Goal: Task Accomplishment & Management: Complete application form

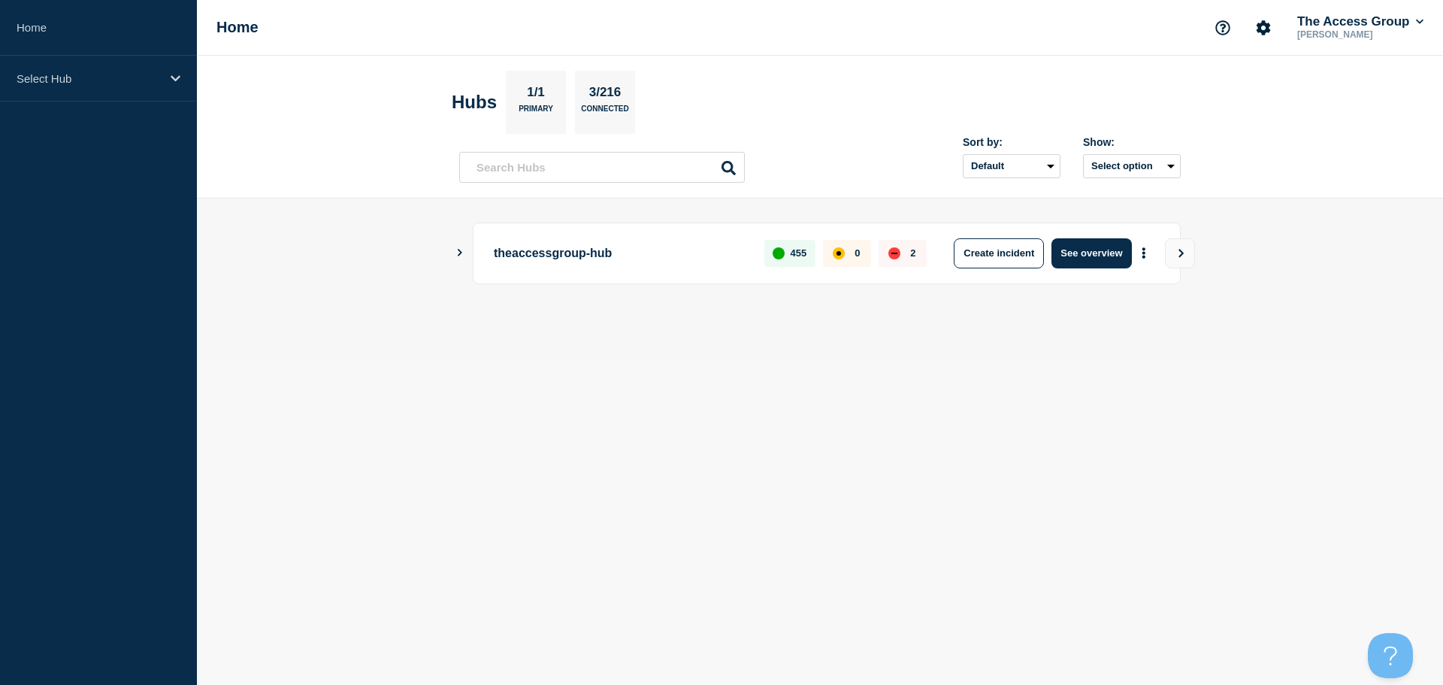
click at [461, 252] on icon "Show Connected Hubs" at bounding box center [460, 253] width 5 height 8
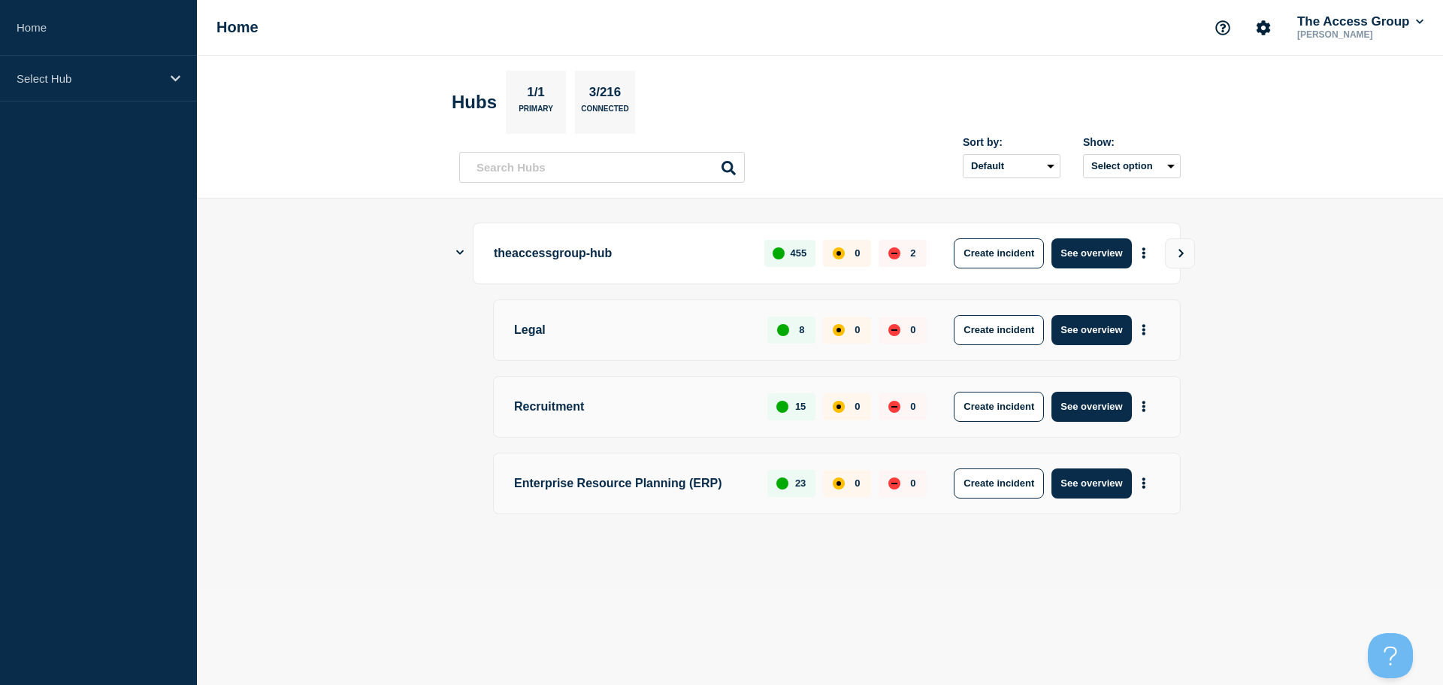
drag, startPoint x: 1018, startPoint y: 488, endPoint x: 1056, endPoint y: 511, distance: 44.2
click at [1018, 488] on button "Create incident" at bounding box center [999, 483] width 90 height 30
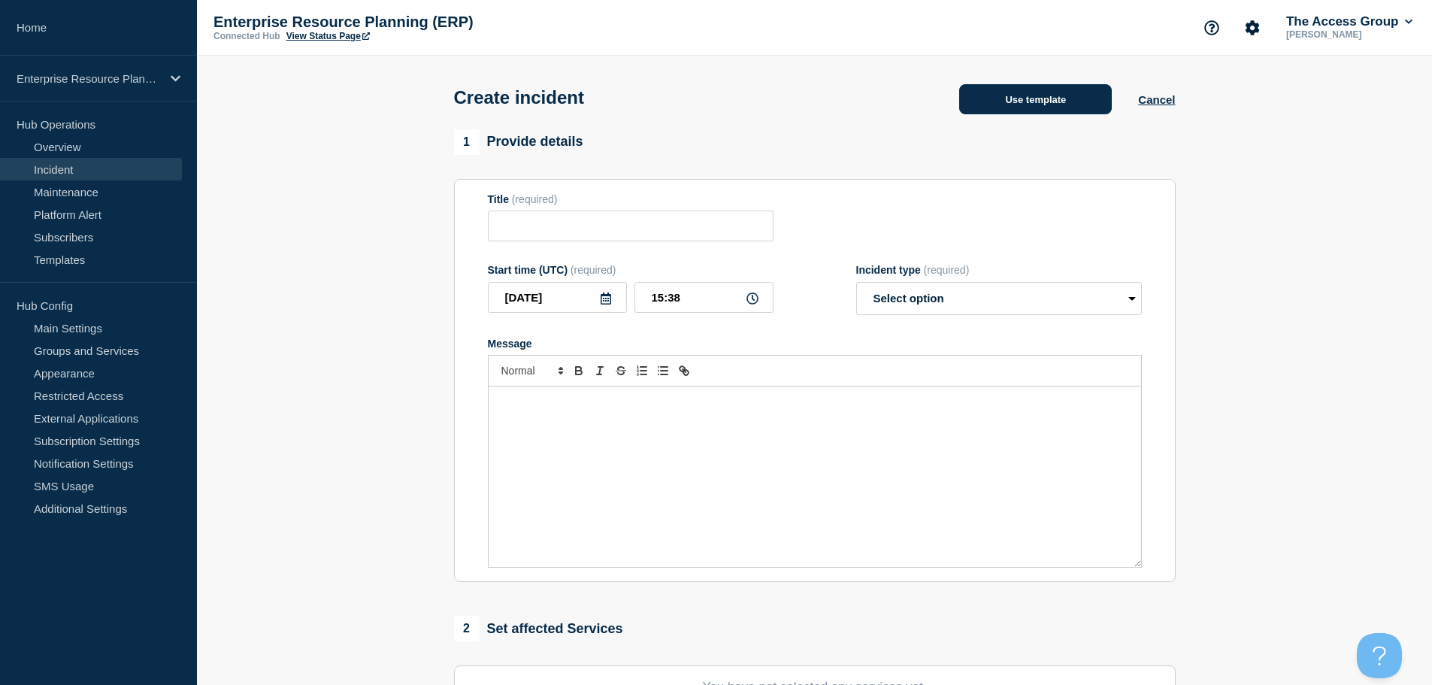
click at [1000, 107] on button "Use template" at bounding box center [1035, 99] width 153 height 30
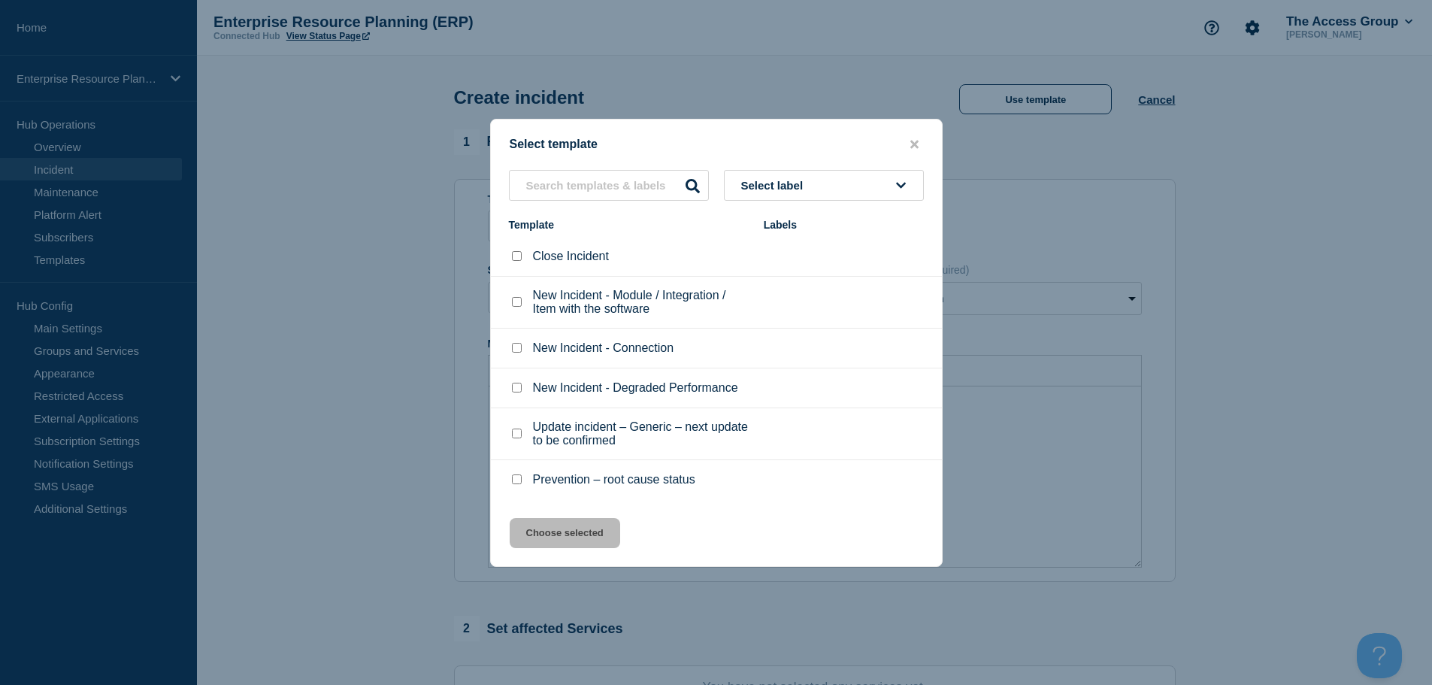
click at [515, 390] on input "New Incident - Degraded Performance checkbox" at bounding box center [517, 388] width 10 height 10
checkbox input "true"
click at [575, 542] on button "Choose selected" at bounding box center [565, 533] width 110 height 30
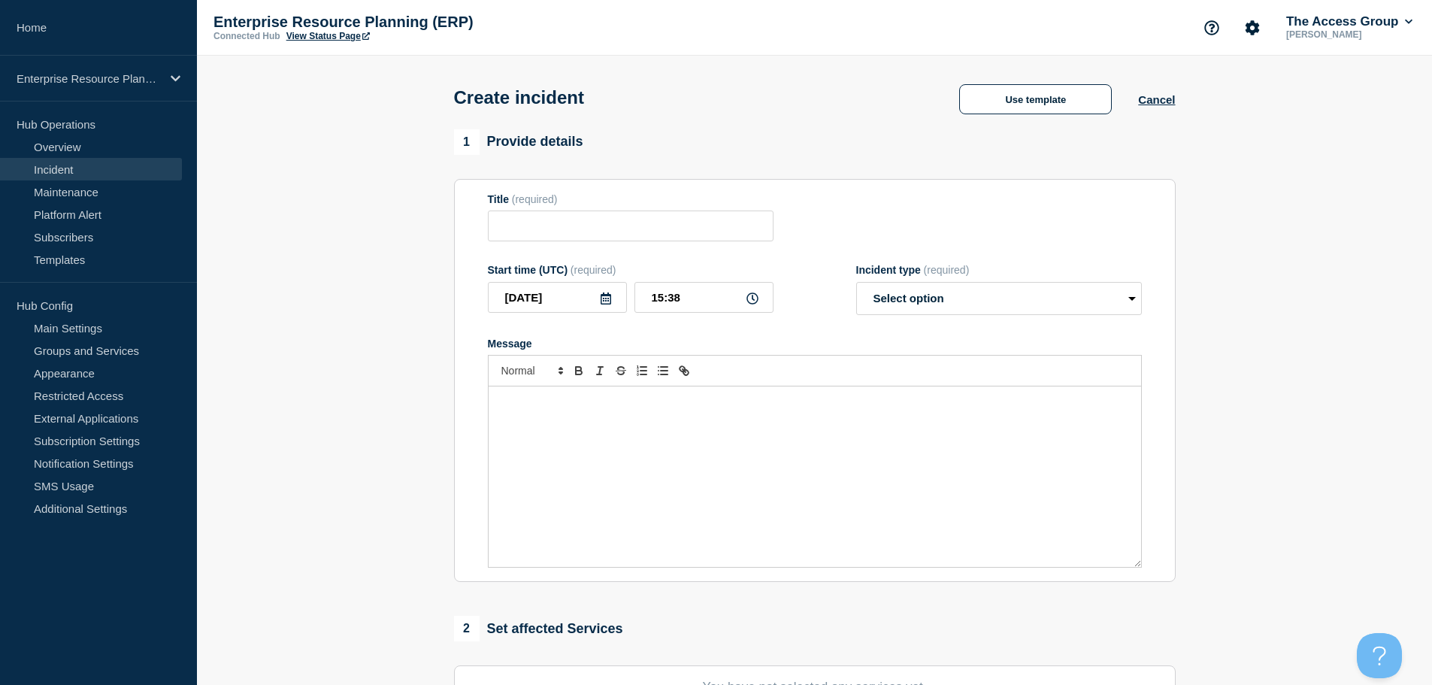
type input "New Incident - Degraded Performance"
select select "identified"
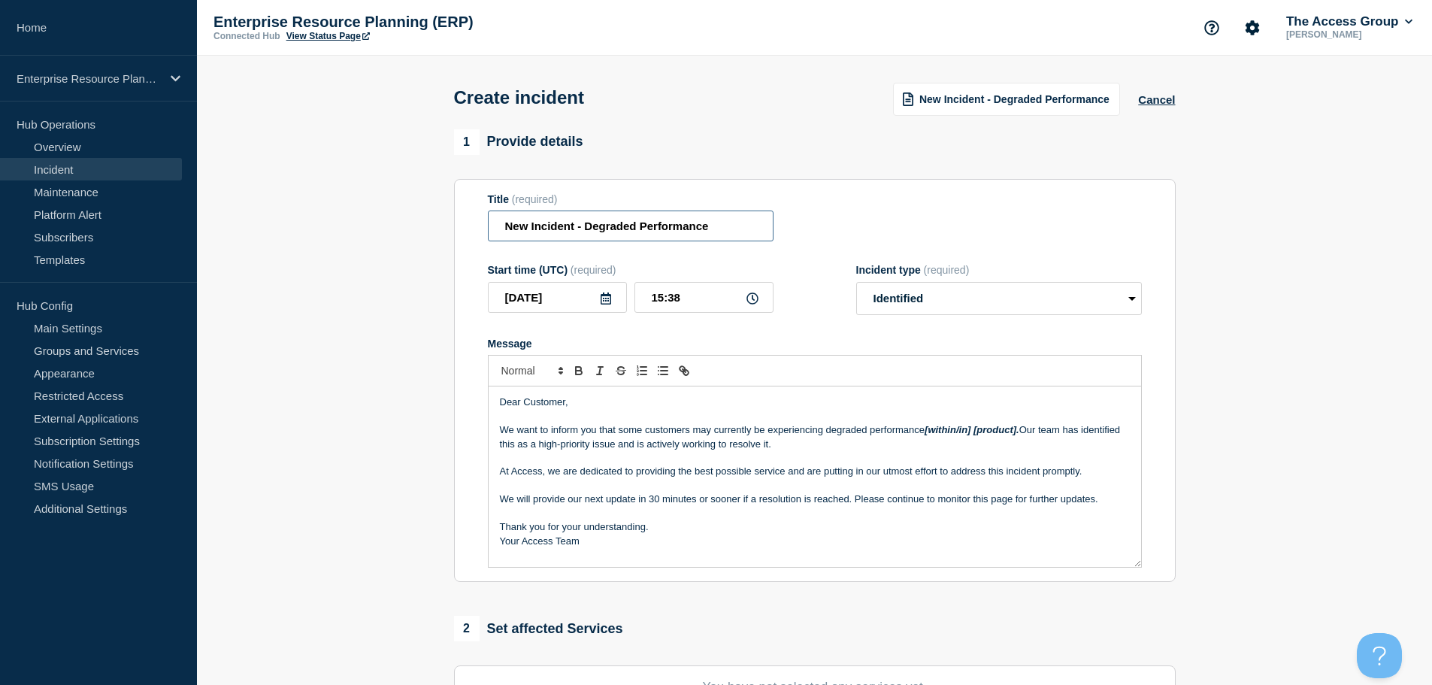
drag, startPoint x: 555, startPoint y: 218, endPoint x: 563, endPoint y: 228, distance: 12.8
click at [554, 218] on input "New Incident - Degraded Performance" at bounding box center [631, 225] width 286 height 31
drag, startPoint x: 574, startPoint y: 234, endPoint x: 494, endPoint y: 230, distance: 80.5
click at [494, 230] on input "New Incident - Degraded Performance" at bounding box center [631, 225] width 286 height 31
click at [728, 231] on input "Dimensions - Degraded Performance" at bounding box center [631, 225] width 286 height 31
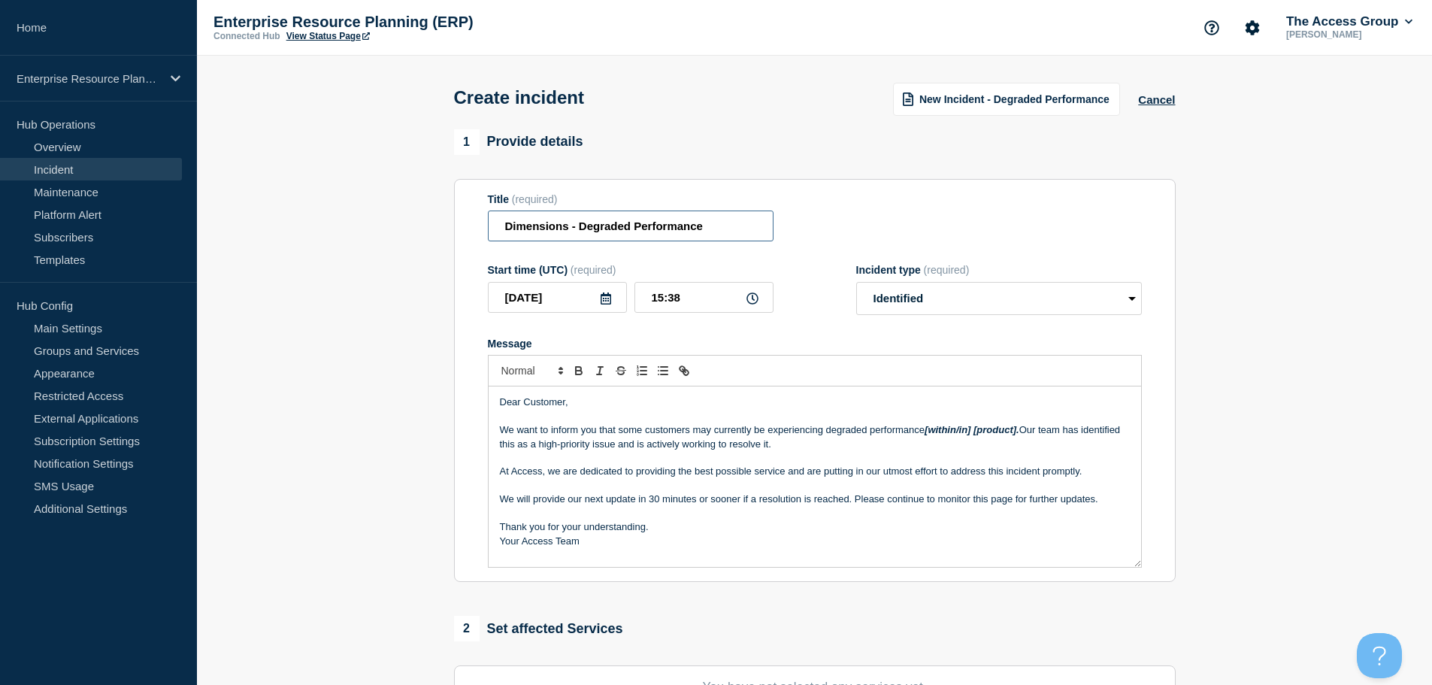
drag, startPoint x: 521, startPoint y: 217, endPoint x: 579, endPoint y: 225, distance: 59.2
click at [579, 225] on input "Dimensions - Degraded Performance" at bounding box center [631, 225] width 286 height 31
type input "Dimensions - Unable to log in or experiencing slowness"
click at [718, 308] on input "15:38" at bounding box center [703, 297] width 139 height 31
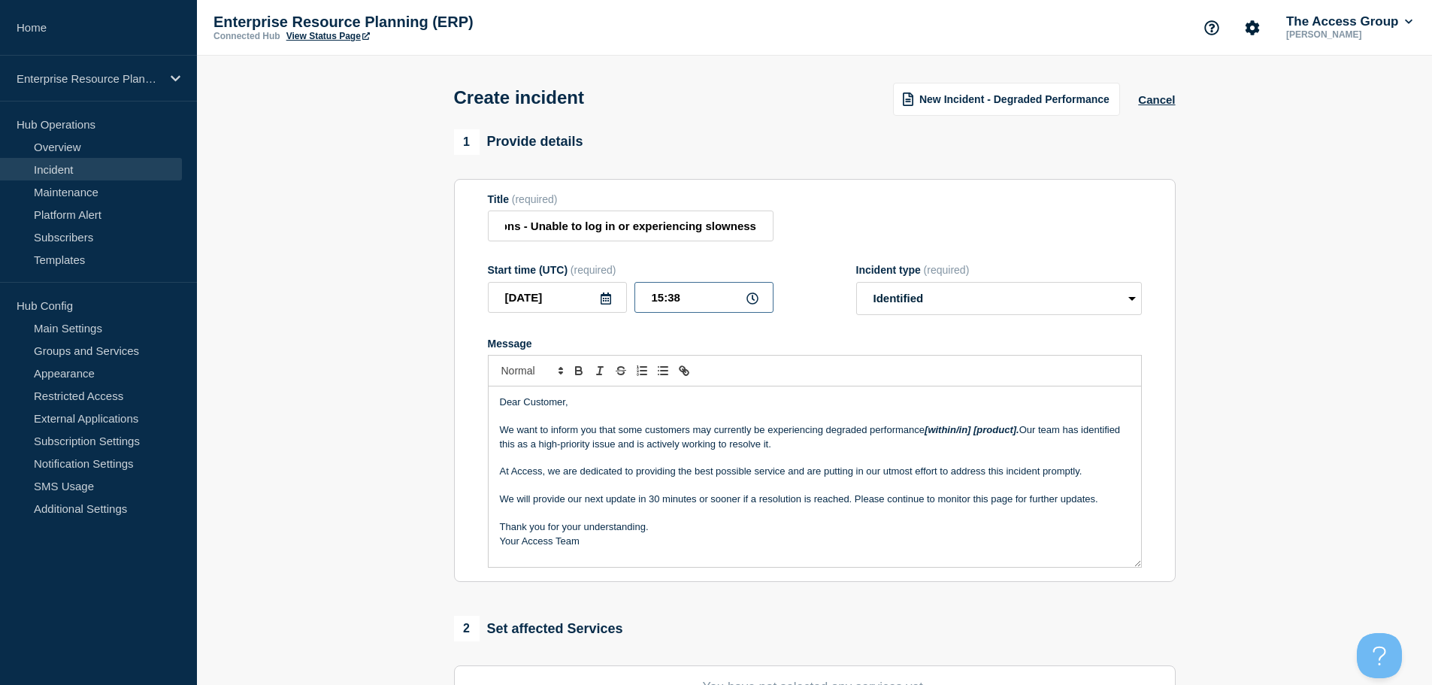
scroll to position [0, 0]
type input "15:30"
click at [936, 304] on select "Select option Investigating Identified Monitoring" at bounding box center [999, 298] width 286 height 33
select select "investigating"
click at [856, 285] on select "Select option Investigating Identified Monitoring" at bounding box center [999, 298] width 286 height 33
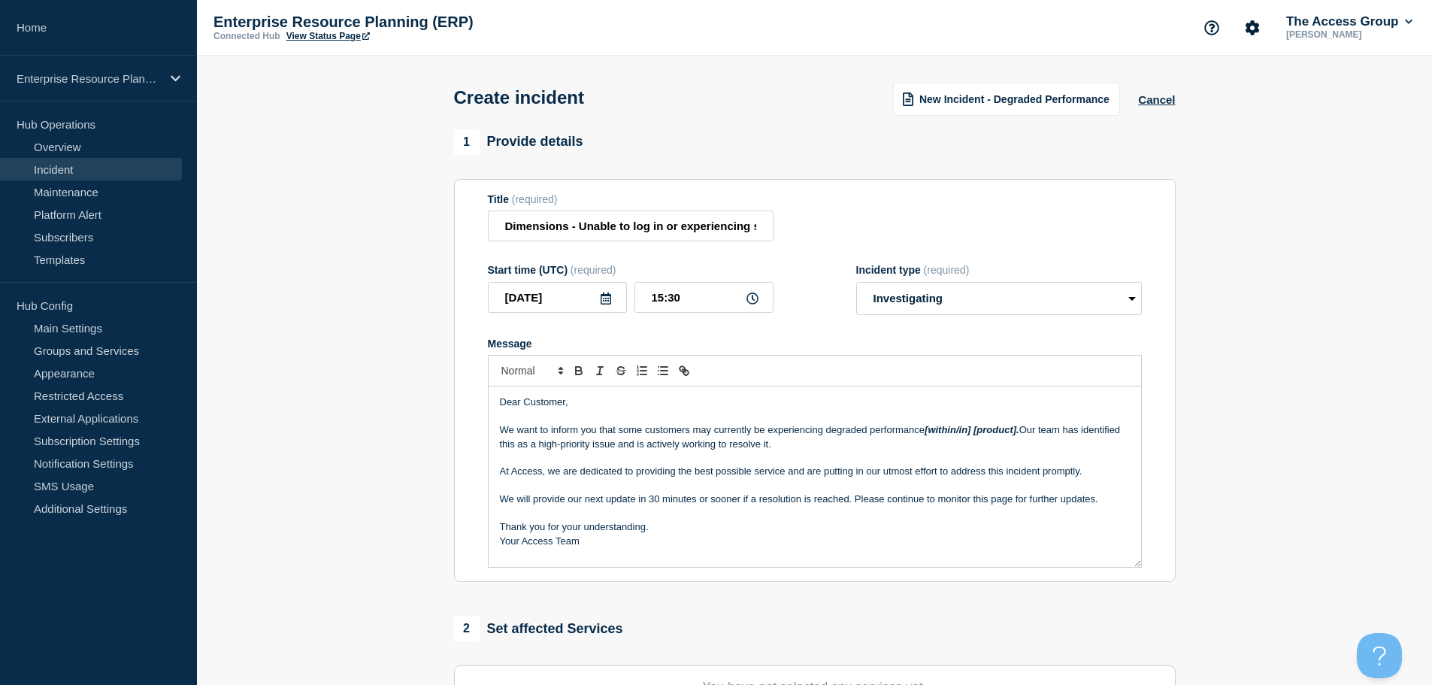
click at [576, 470] on p "At Access, we are dedicated to providing the best possible service and are putt…" at bounding box center [815, 471] width 630 height 14
click at [654, 435] on p "We want to inform you that some customers may currently be experiencing degrade…" at bounding box center [815, 437] width 630 height 28
click at [863, 460] on p "Message" at bounding box center [815, 458] width 630 height 14
click at [888, 423] on p "Message" at bounding box center [815, 417] width 630 height 14
click at [821, 433] on p "We want to inform you that some customers may currently be experiencing degrade…" at bounding box center [815, 437] width 630 height 28
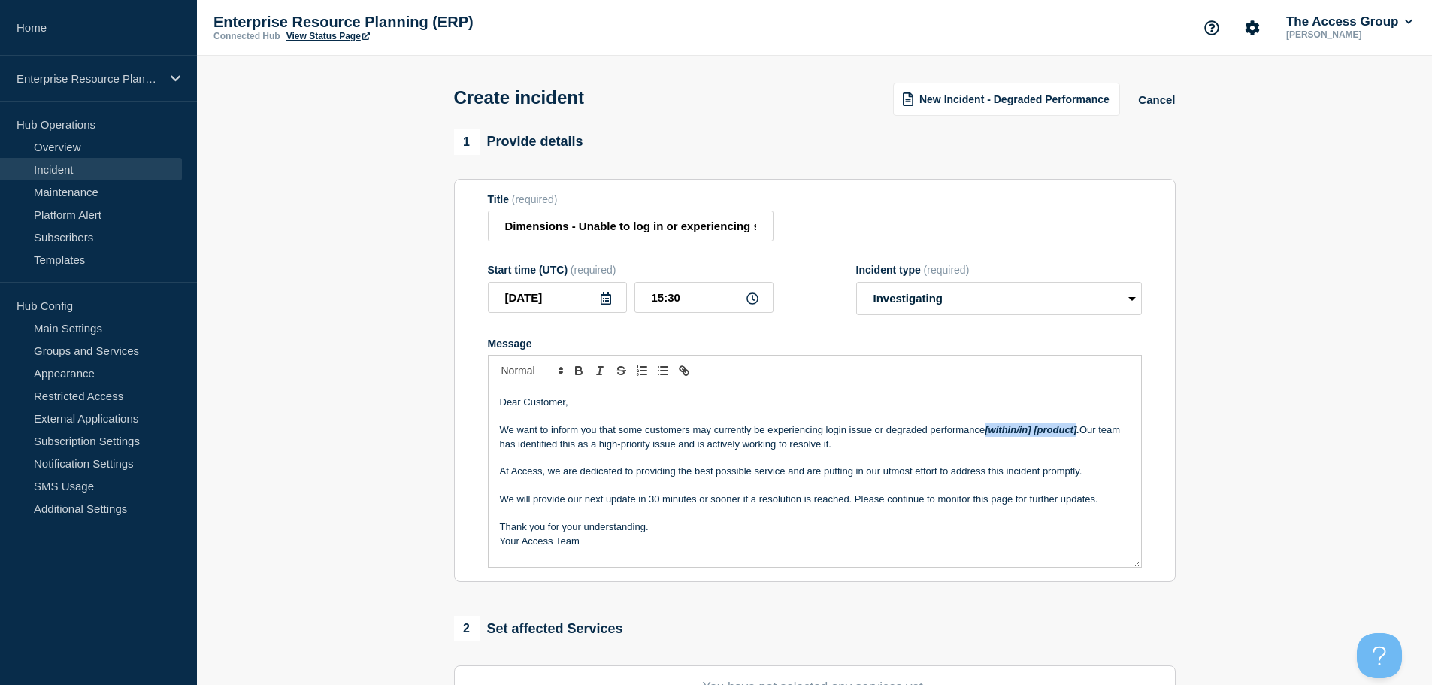
drag, startPoint x: 1079, startPoint y: 432, endPoint x: 987, endPoint y: 431, distance: 92.5
click at [987, 431] on em "[within/in] [product]." at bounding box center [1032, 429] width 95 height 11
click at [903, 451] on p "We want to inform you that some customers may currently be experiencing login i…" at bounding box center [815, 437] width 630 height 28
drag, startPoint x: 691, startPoint y: 507, endPoint x: 704, endPoint y: 507, distance: 13.5
click at [690, 506] on p "We will provide our next update in 30 minutes or sooner if a resolution is reac…" at bounding box center [815, 499] width 630 height 14
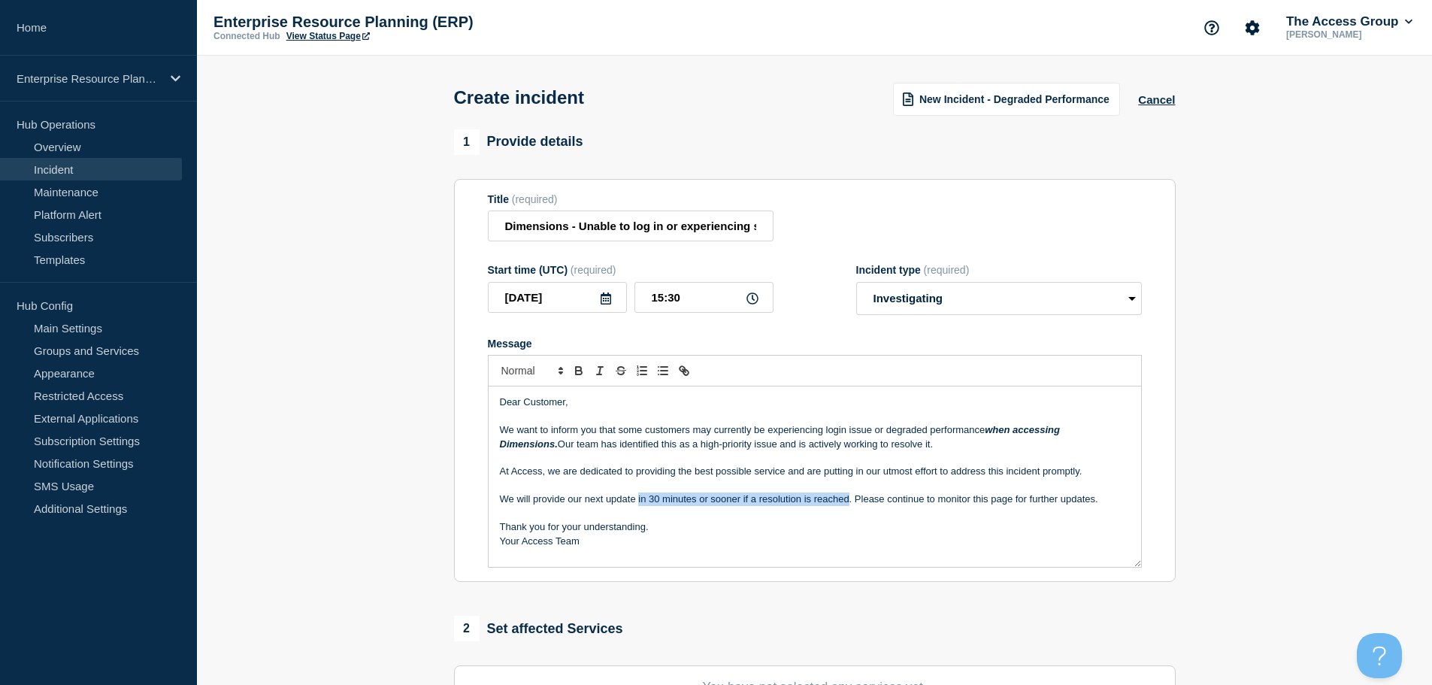
drag, startPoint x: 849, startPoint y: 501, endPoint x: 638, endPoint y: 503, distance: 210.5
click at [638, 503] on p "We will provide our next update in 30 minutes or sooner if a resolution is reac…" at bounding box center [815, 499] width 630 height 14
click at [847, 433] on p "We want to inform you that some customers may currently be experiencing login i…" at bounding box center [815, 437] width 630 height 28
click at [873, 433] on p "We want to inform you that some customers may currently be experiencing login i…" at bounding box center [815, 437] width 630 height 28
click at [990, 436] on p "We want to inform you that some customers may currently be experiencing login i…" at bounding box center [815, 437] width 630 height 28
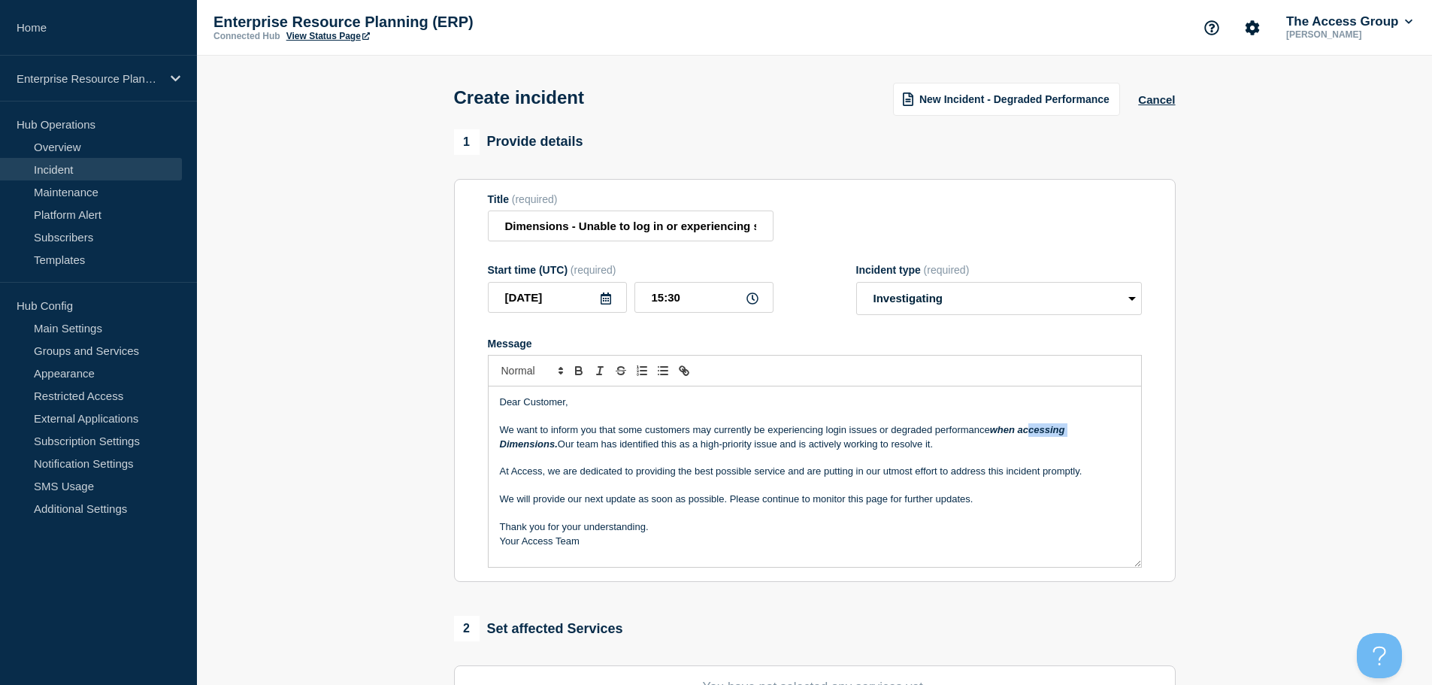
drag, startPoint x: 1066, startPoint y: 430, endPoint x: 1023, endPoint y: 427, distance: 42.9
click at [1023, 427] on p "We want to inform you that some customers may currently be experiencing login i…" at bounding box center [815, 437] width 630 height 28
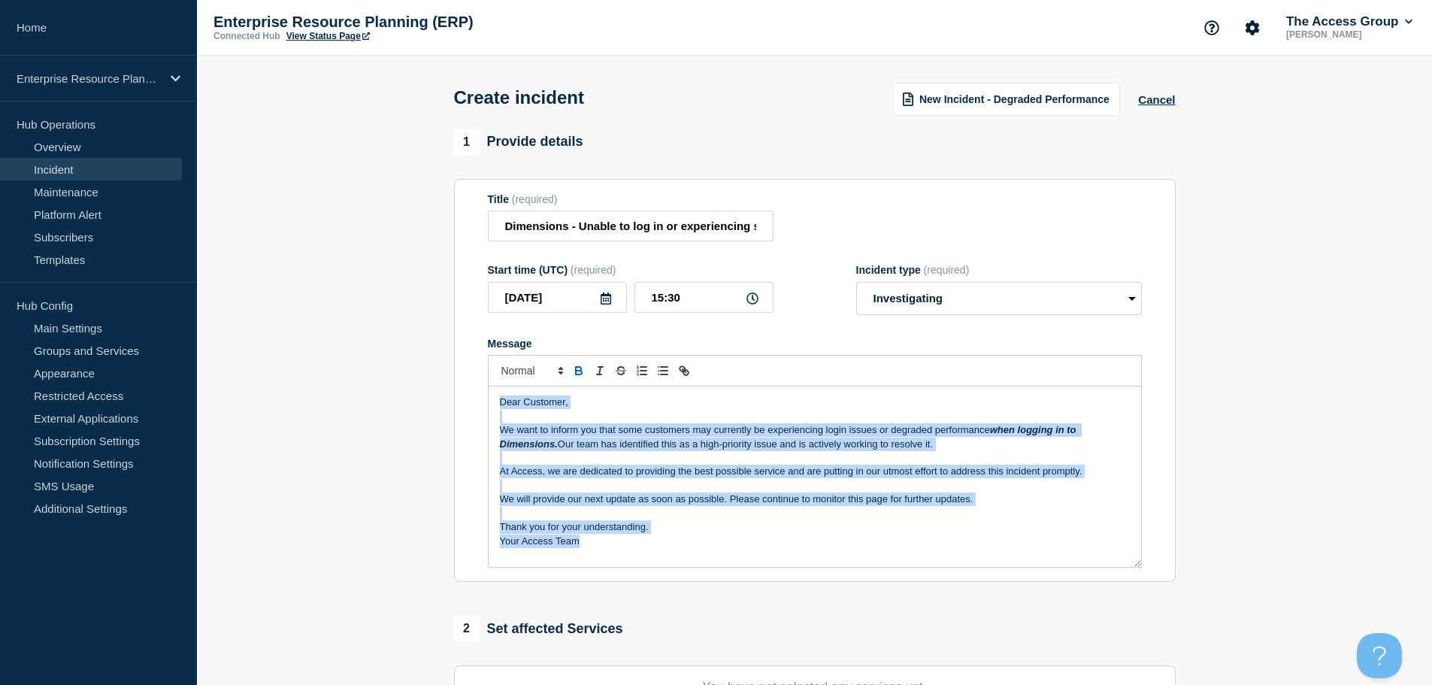
click at [578, 377] on icon "Toggle bold text" at bounding box center [579, 371] width 14 height 14
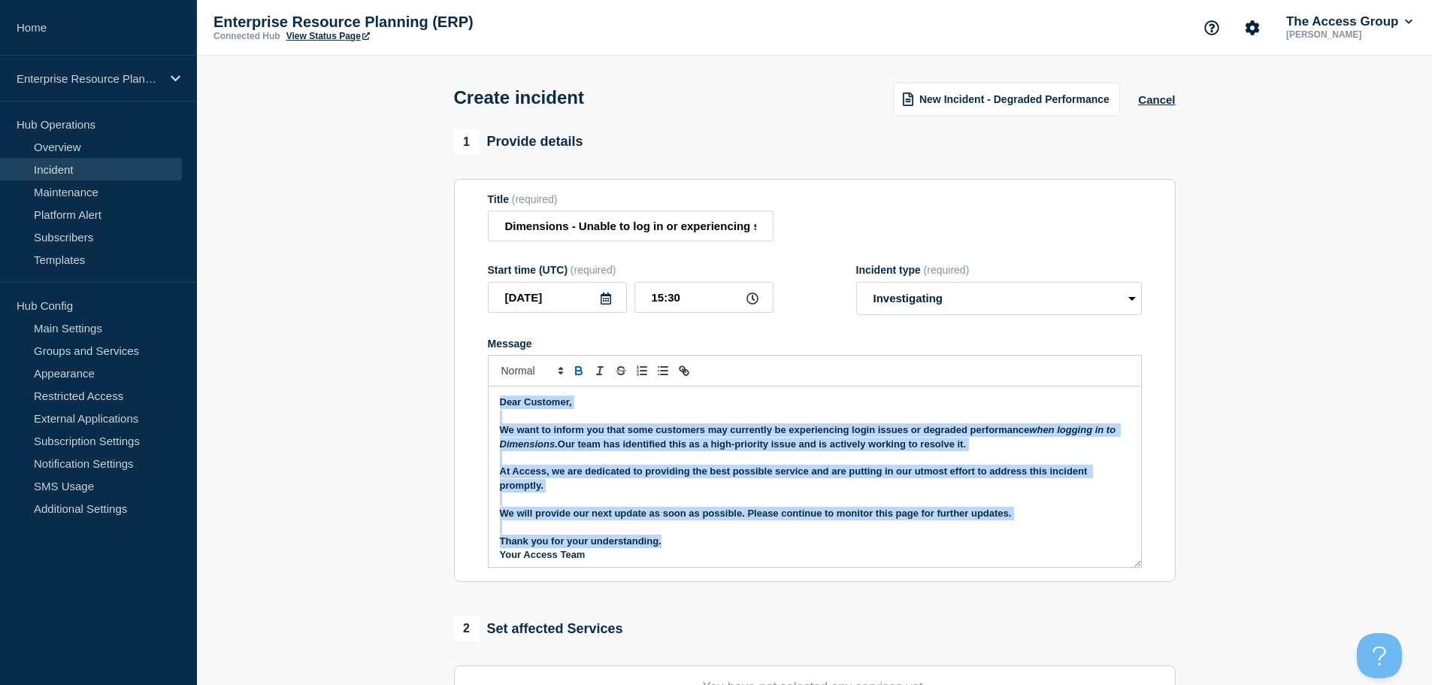
click at [579, 377] on icon "Toggle bold text" at bounding box center [579, 371] width 14 height 14
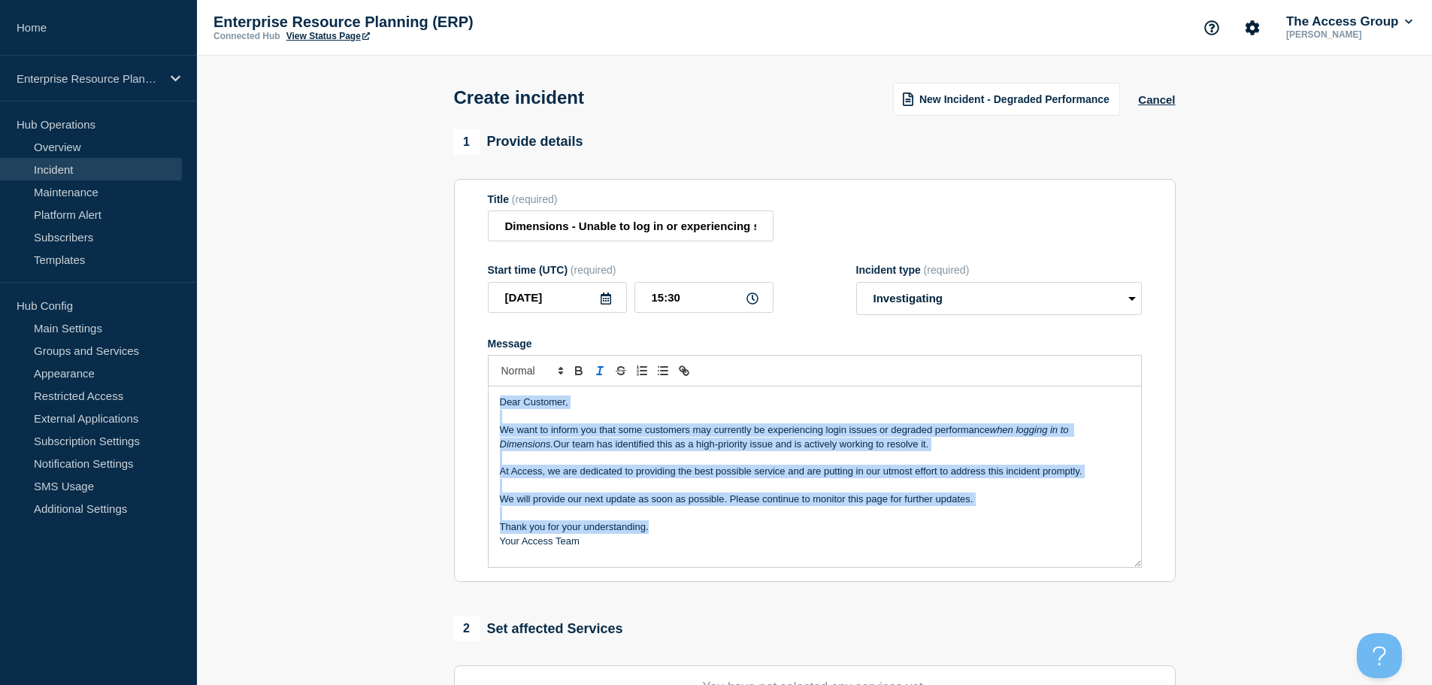
click at [599, 373] on line "Toggle italic text" at bounding box center [600, 371] width 2 height 8
click at [598, 373] on icon "Toggle italic text" at bounding box center [600, 371] width 14 height 14
click at [637, 472] on p "At Access, we are dedicated to providing the best possible service and are putt…" at bounding box center [815, 471] width 630 height 14
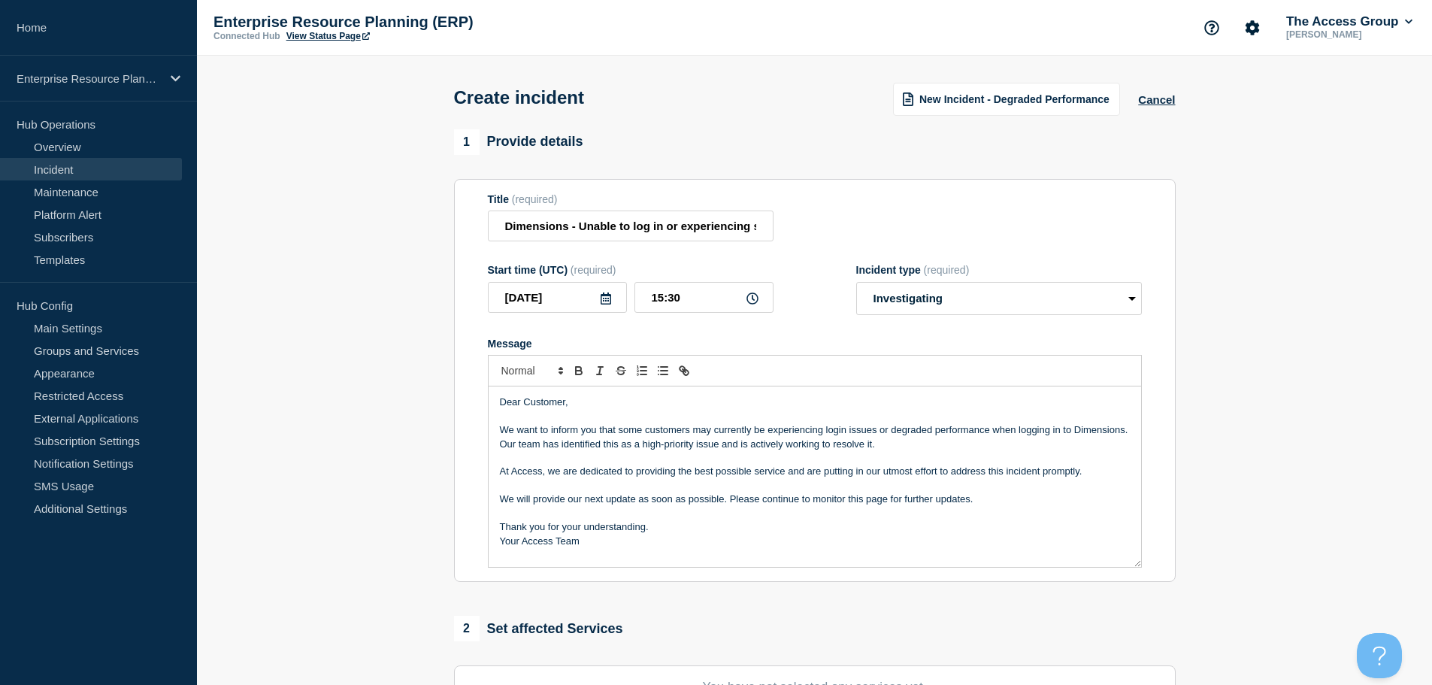
click at [511, 401] on p "Dear Customer," at bounding box center [815, 402] width 630 height 14
click at [552, 428] on p "We want to inform you that some customers may currently be experiencing login i…" at bounding box center [815, 437] width 630 height 28
drag, startPoint x: 500, startPoint y: 503, endPoint x: 503, endPoint y: 486, distance: 16.8
click at [501, 503] on p "We will provide our next update as soon as possible. Please continue to monitor…" at bounding box center [815, 499] width 630 height 14
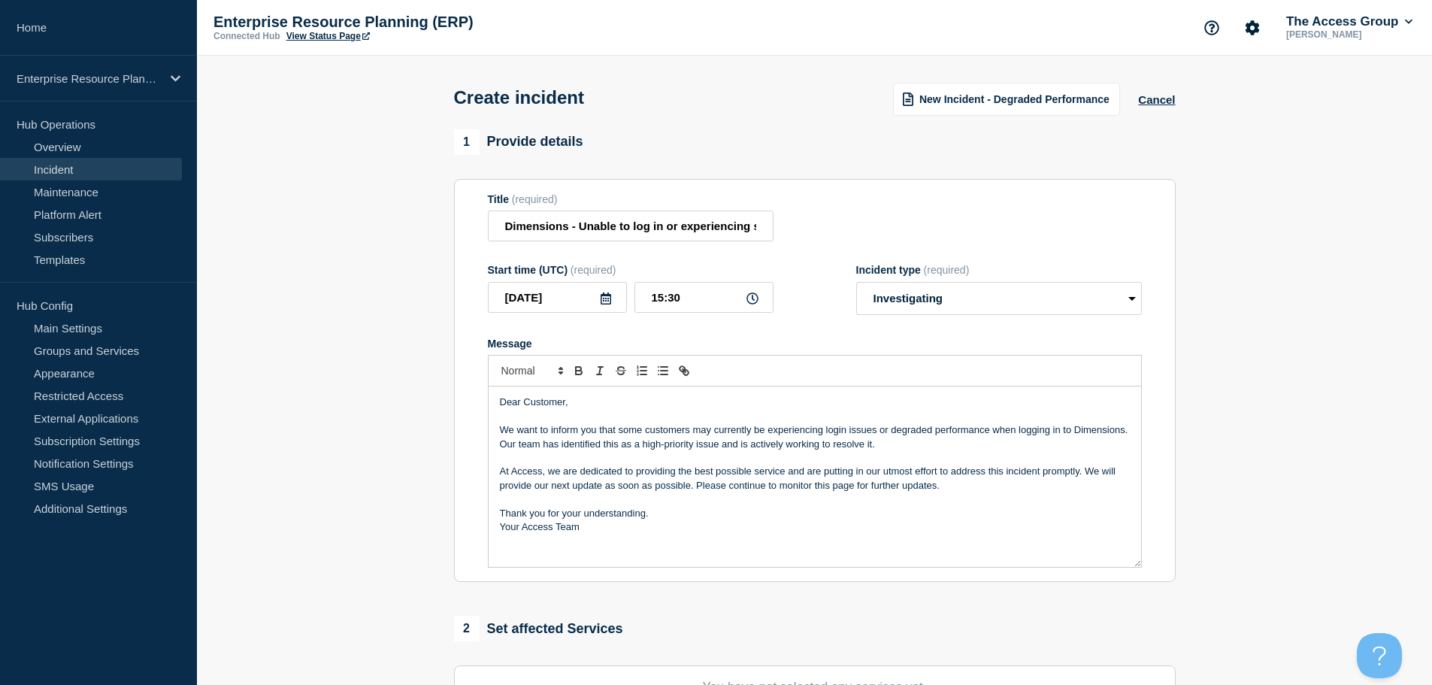
click at [680, 520] on p "Thank you for your understanding." at bounding box center [815, 514] width 630 height 14
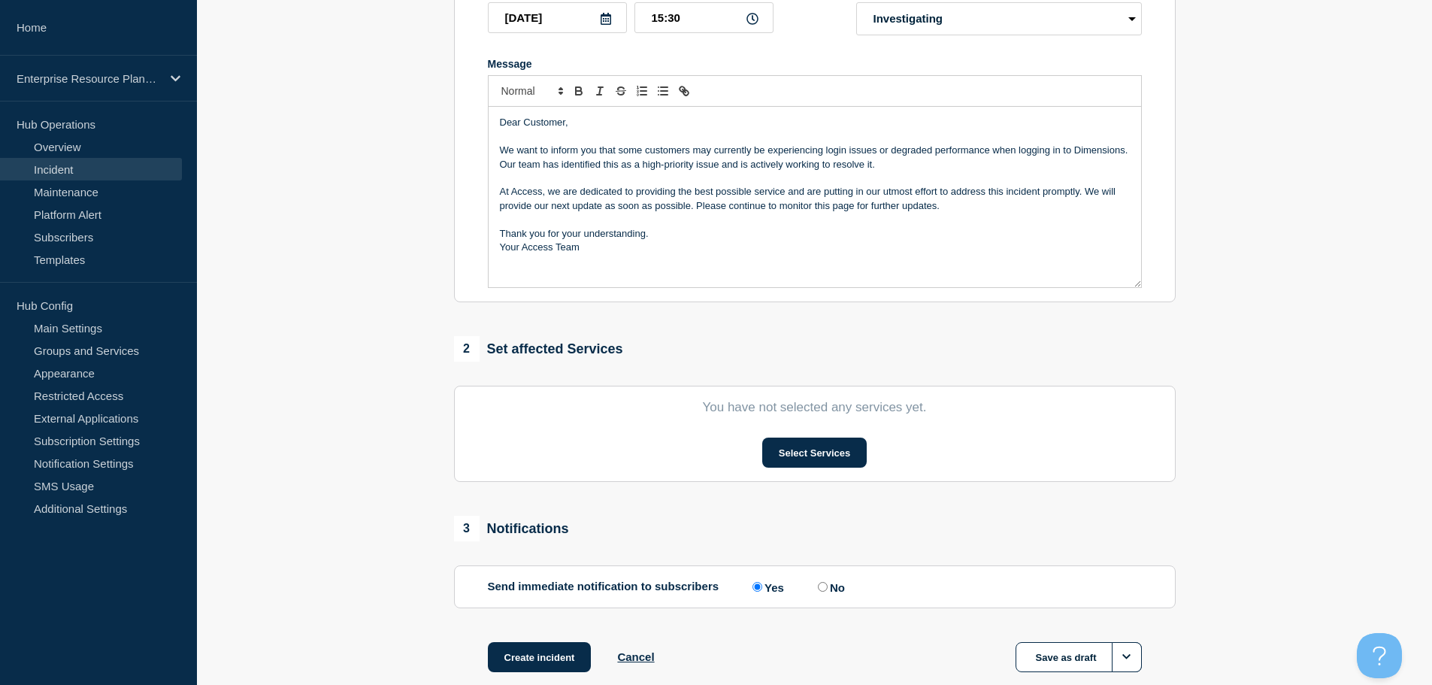
scroll to position [368, 0]
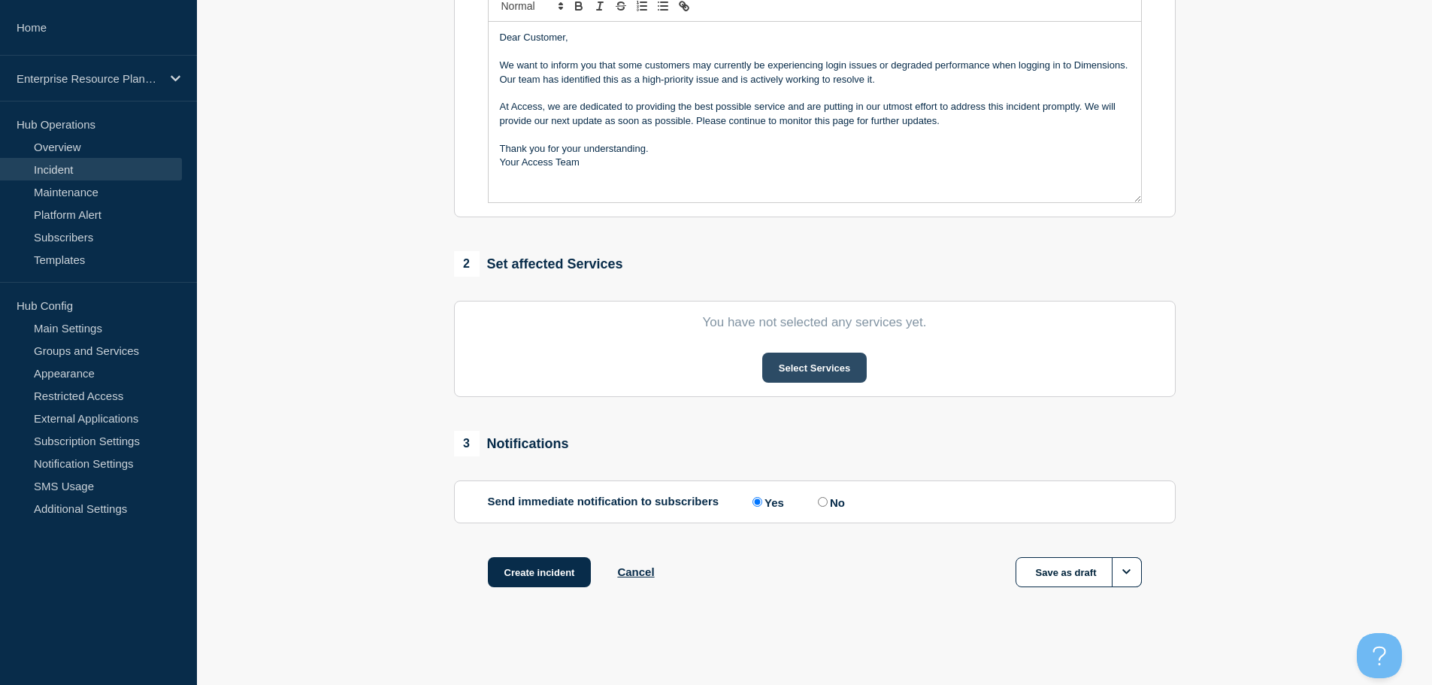
click at [815, 362] on button "Select Services" at bounding box center [814, 367] width 104 height 30
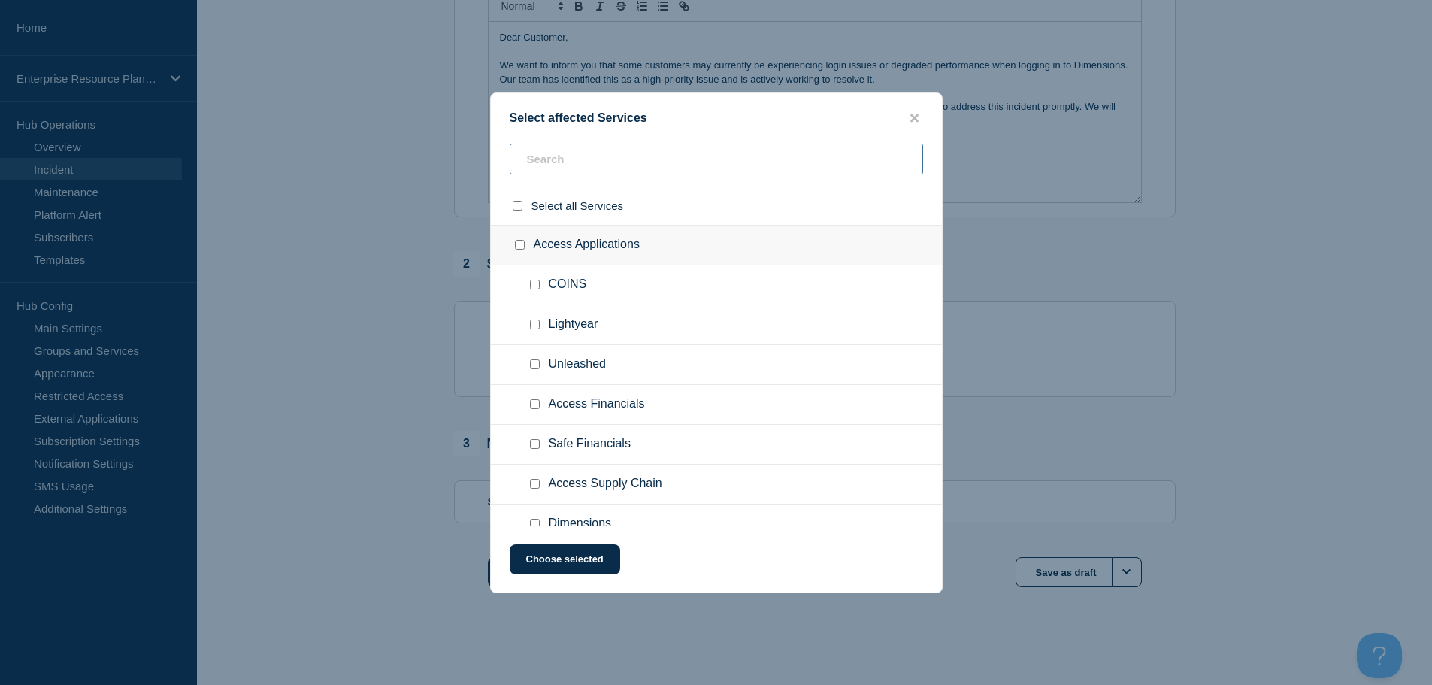
click at [628, 161] on input "text" at bounding box center [716, 159] width 413 height 31
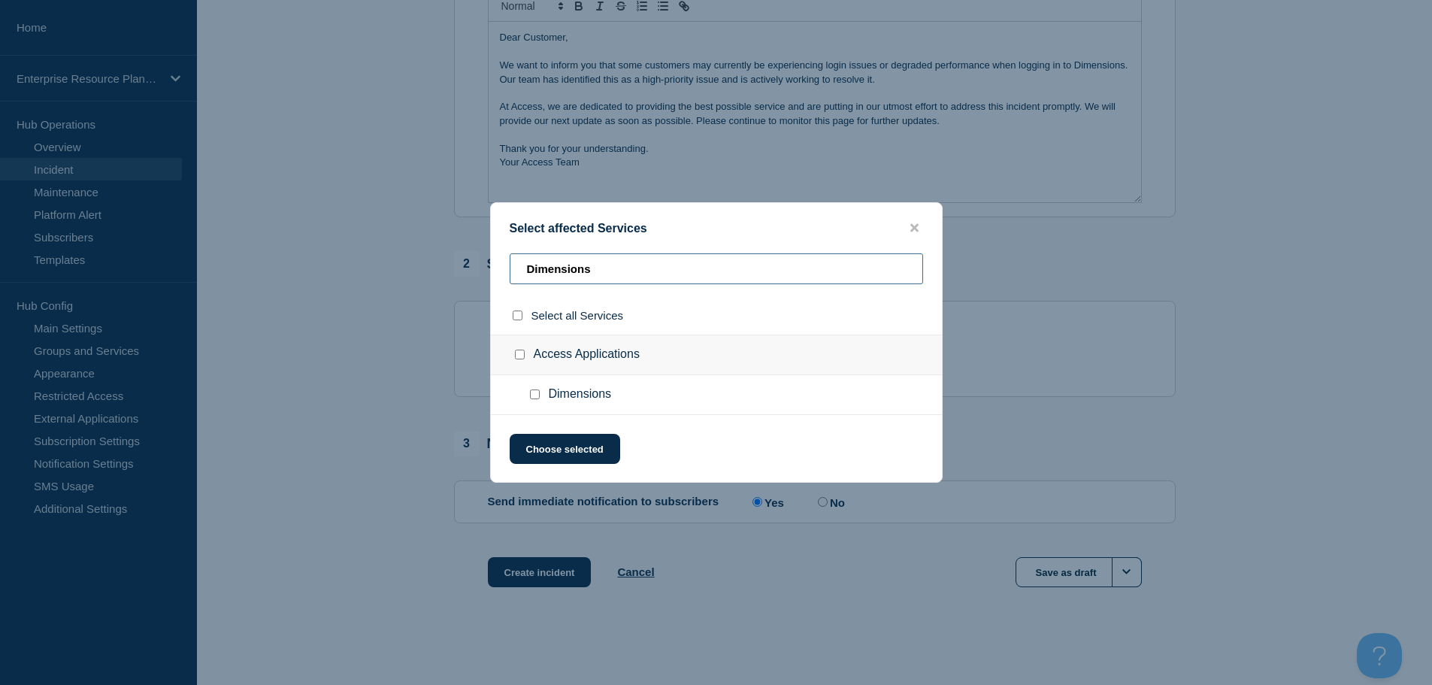
type input "Dimensions"
click at [535, 392] on input "Dimensions checkbox" at bounding box center [535, 394] width 10 height 10
checkbox input "true"
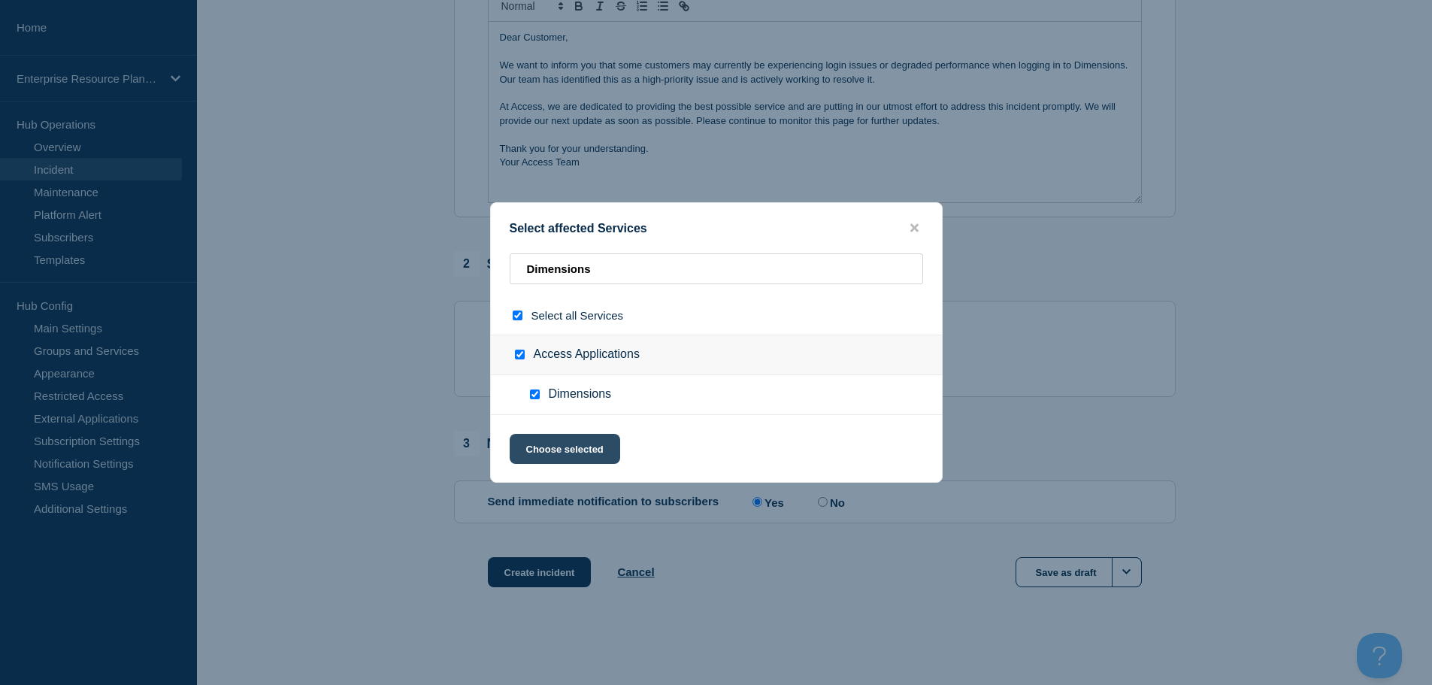
click at [570, 452] on button "Choose selected" at bounding box center [565, 449] width 110 height 30
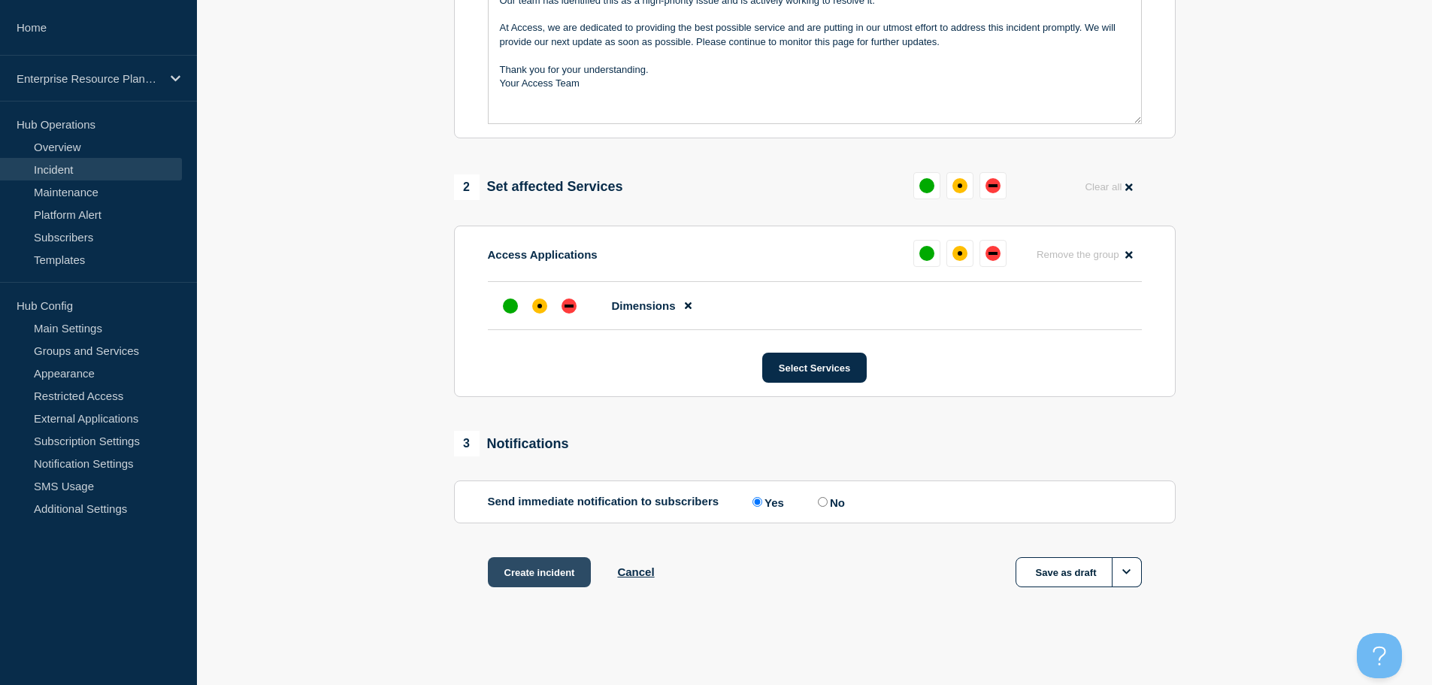
scroll to position [447, 0]
click at [566, 574] on button "Create incident" at bounding box center [540, 572] width 104 height 30
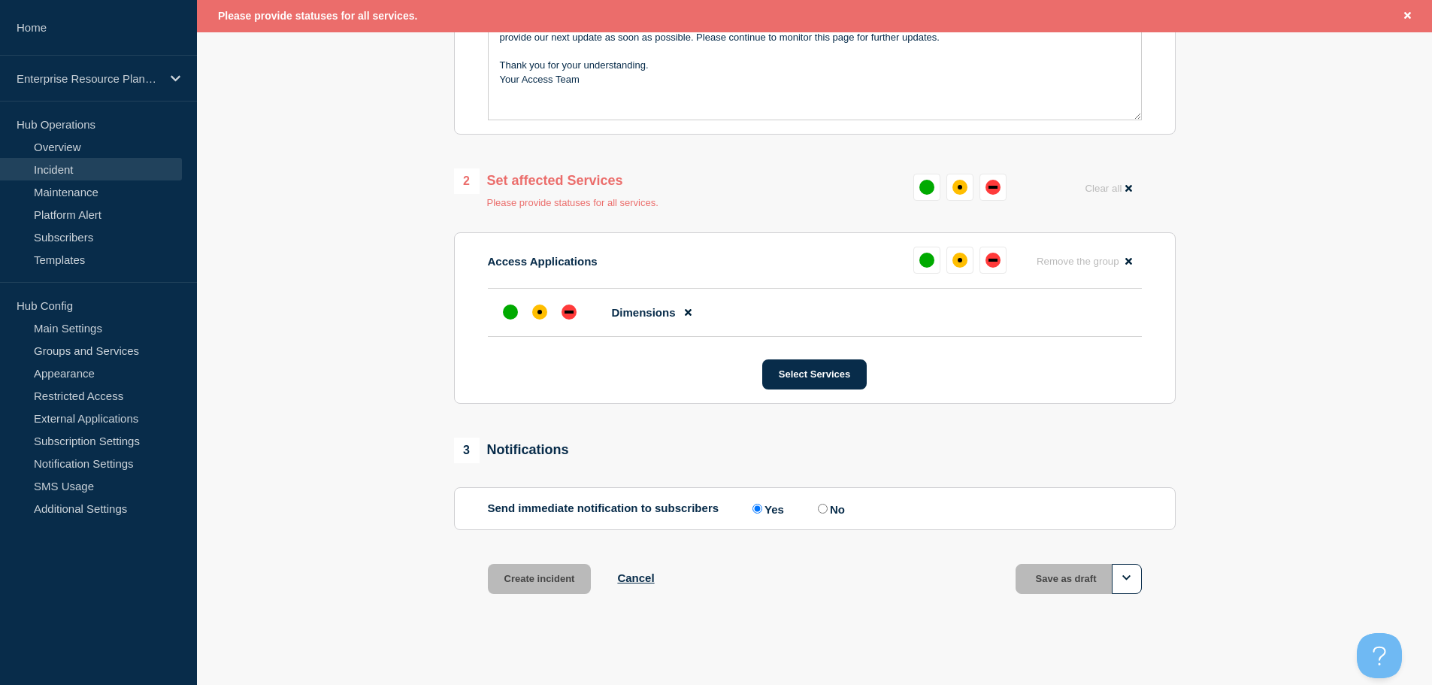
scroll to position [329, 0]
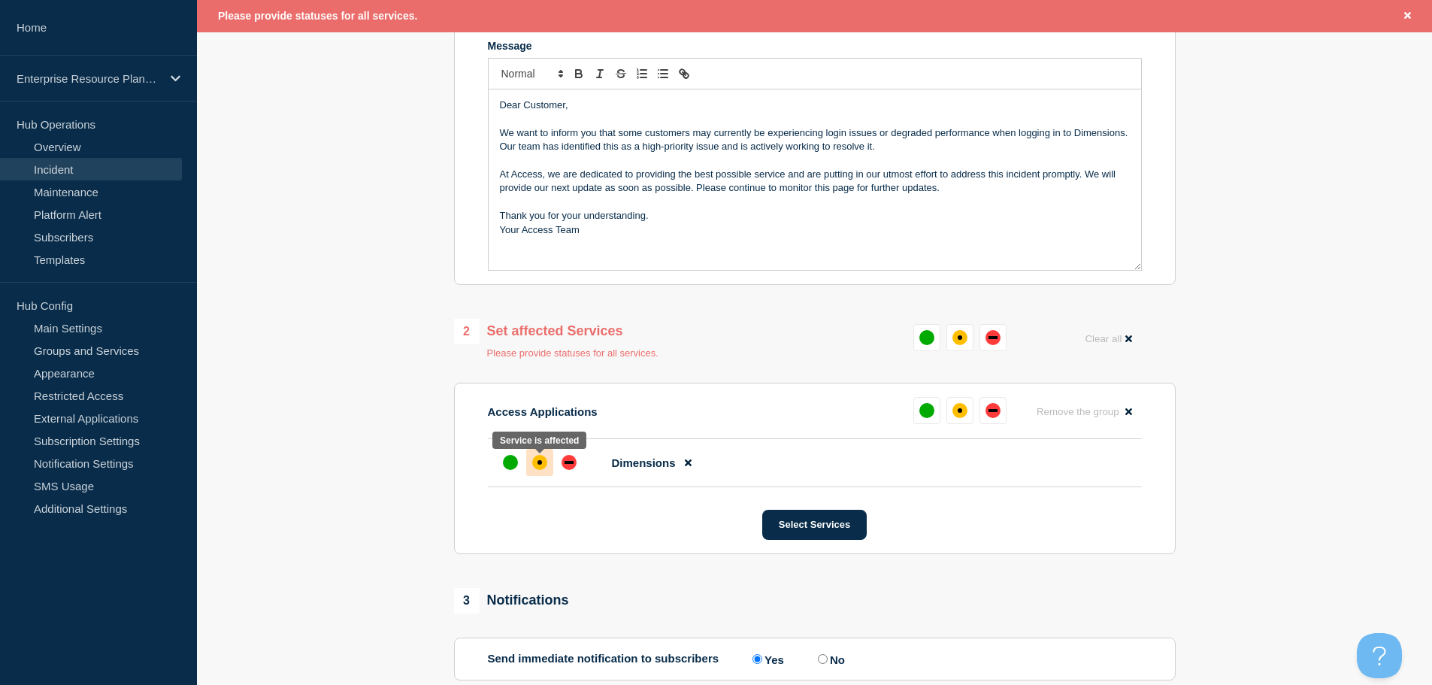
click at [536, 464] on div "affected" at bounding box center [539, 462] width 15 height 15
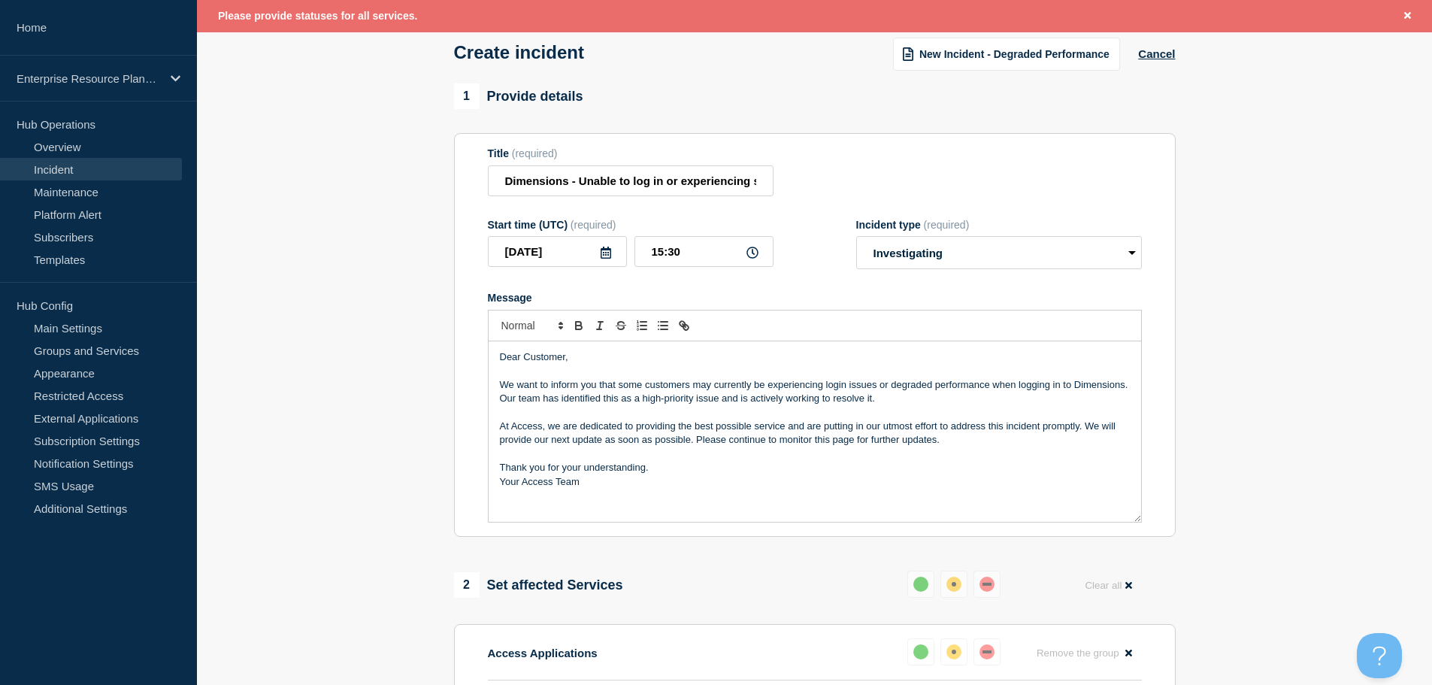
scroll to position [104, 0]
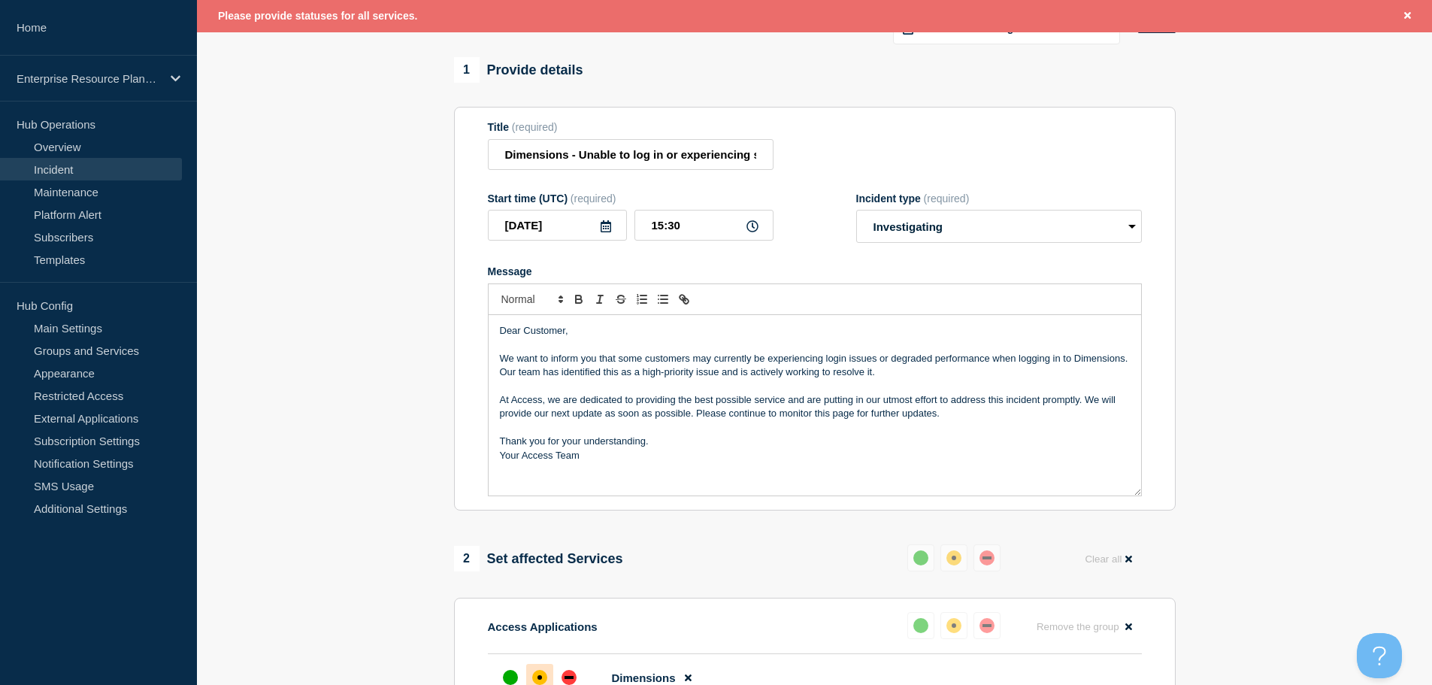
click at [996, 417] on p "At Access, we are dedicated to providing the best possible service and are putt…" at bounding box center [815, 407] width 630 height 28
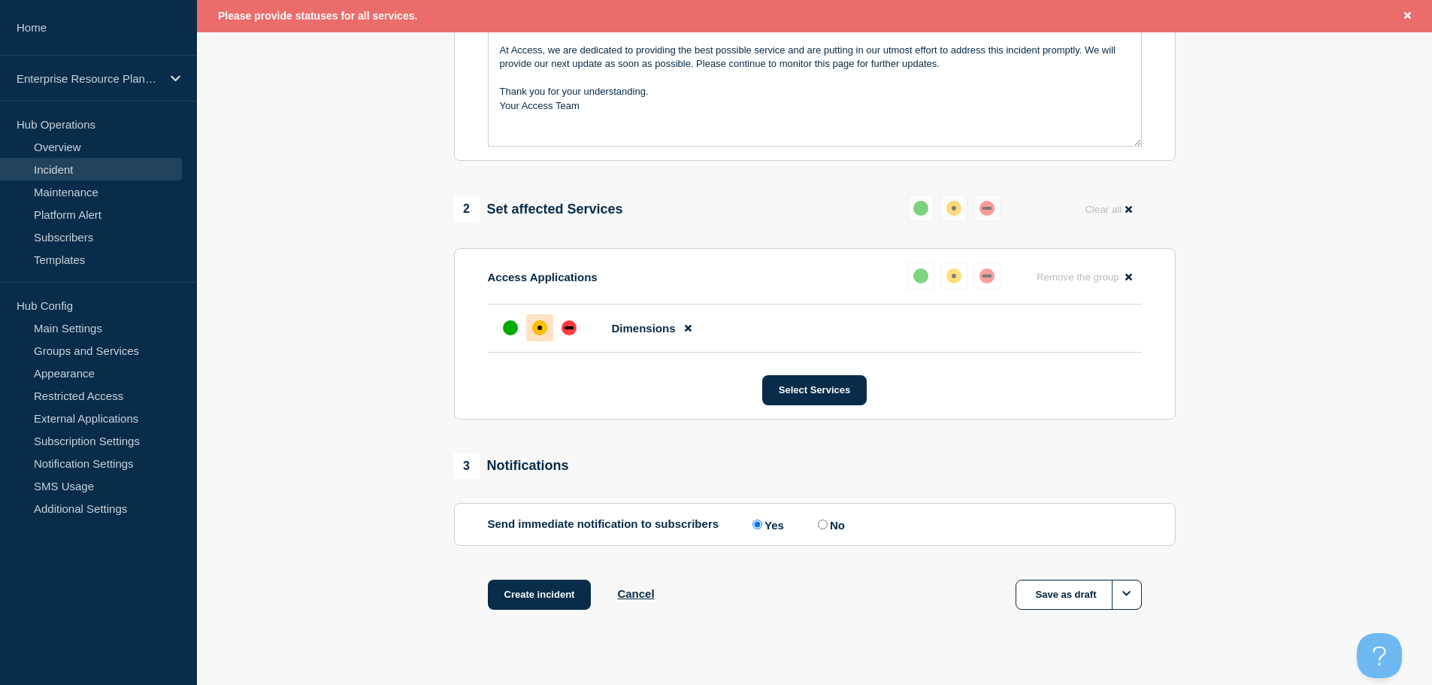
scroll to position [480, 0]
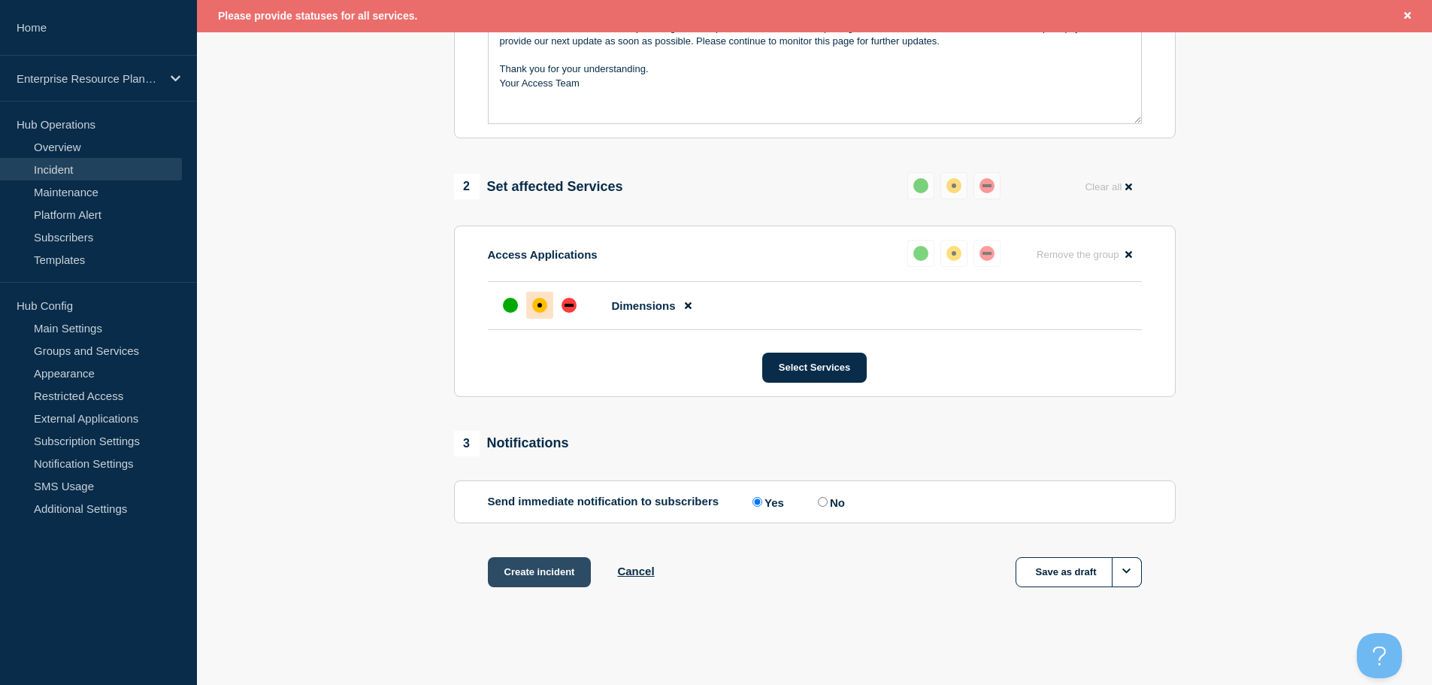
drag, startPoint x: 536, startPoint y: 573, endPoint x: 550, endPoint y: 575, distance: 14.5
click at [537, 573] on button "Create incident" at bounding box center [540, 572] width 104 height 30
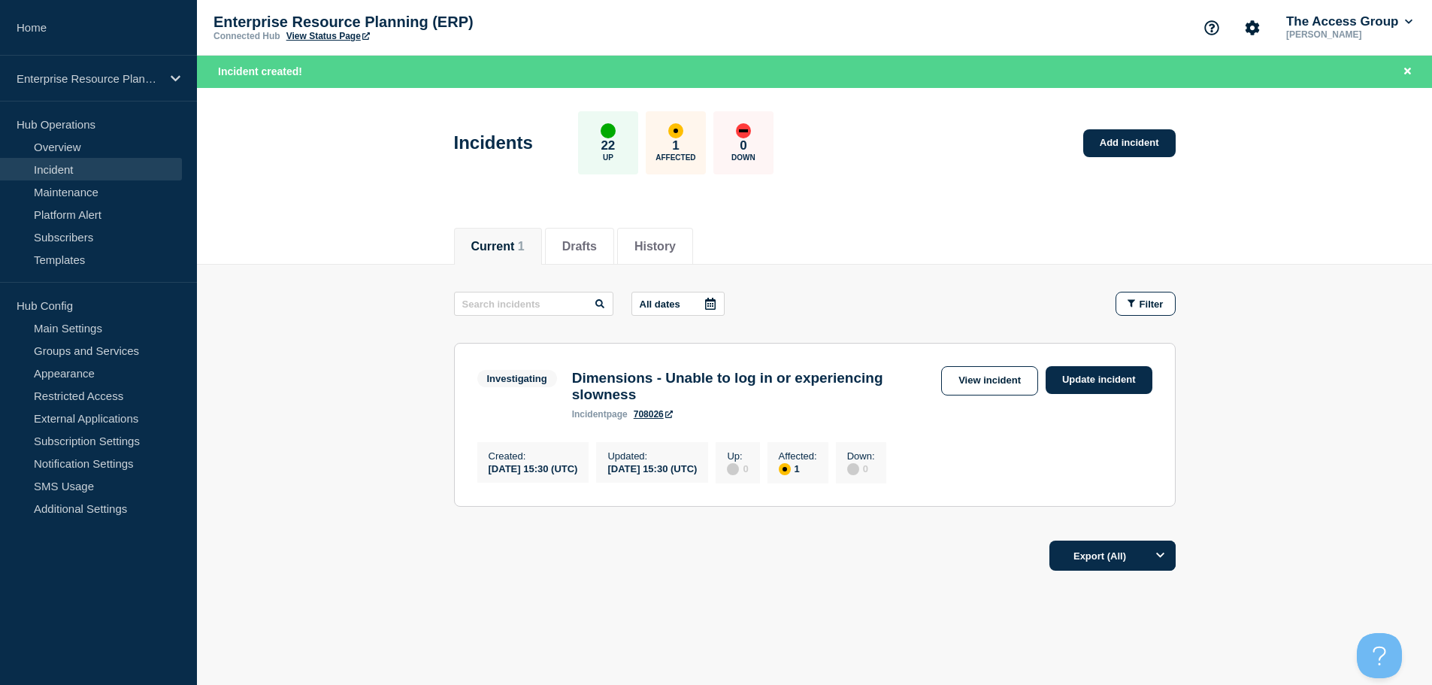
click at [867, 572] on div "Export (All)" at bounding box center [815, 550] width 722 height 43
drag, startPoint x: 378, startPoint y: 326, endPoint x: 431, endPoint y: 356, distance: 60.9
click at [379, 326] on main "All dates Filter Investigating 1 Affected Dimensions - Unable to log in or expe…" at bounding box center [814, 397] width 1235 height 265
click at [407, 444] on main "All dates Filter Investigating 1 Affected Dimensions - Unable to log in or expe…" at bounding box center [814, 397] width 1235 height 265
click at [1089, 380] on link "Update incident" at bounding box center [1098, 380] width 107 height 28
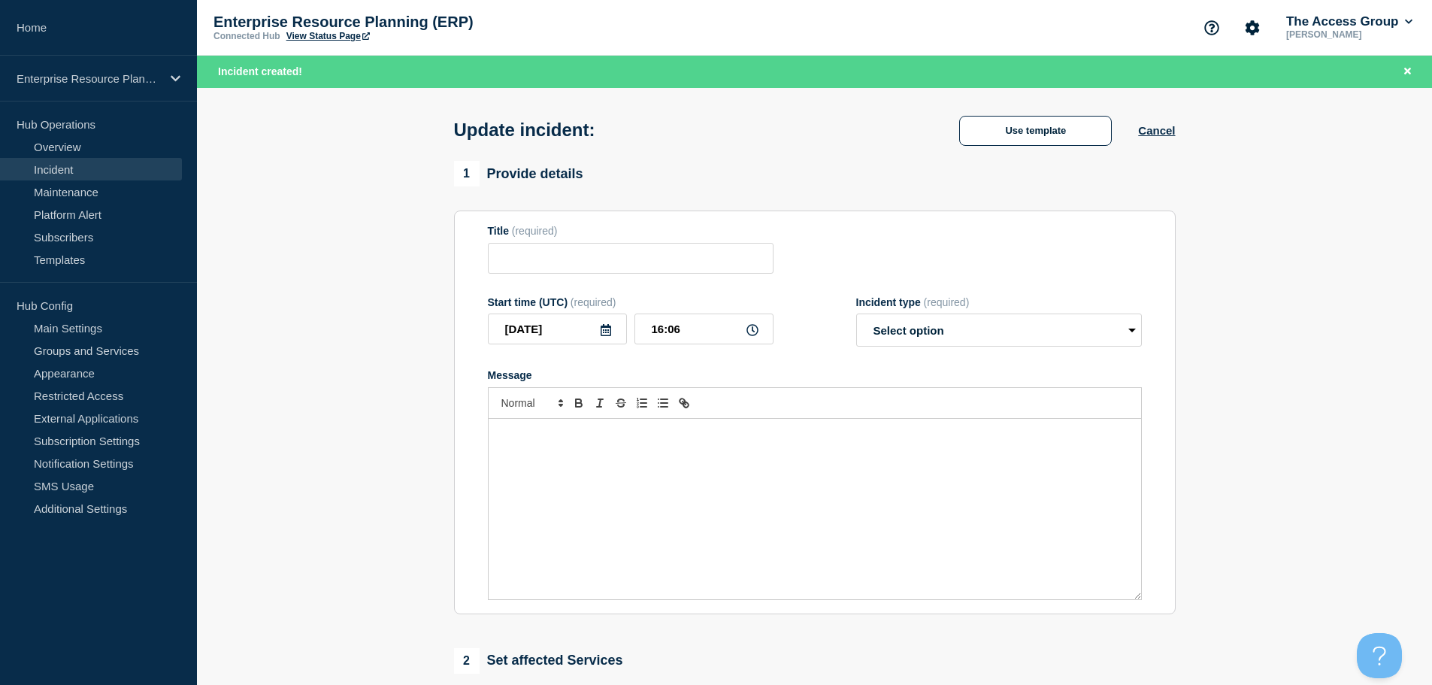
type input "Dimensions - Unable to log in or experiencing slowness"
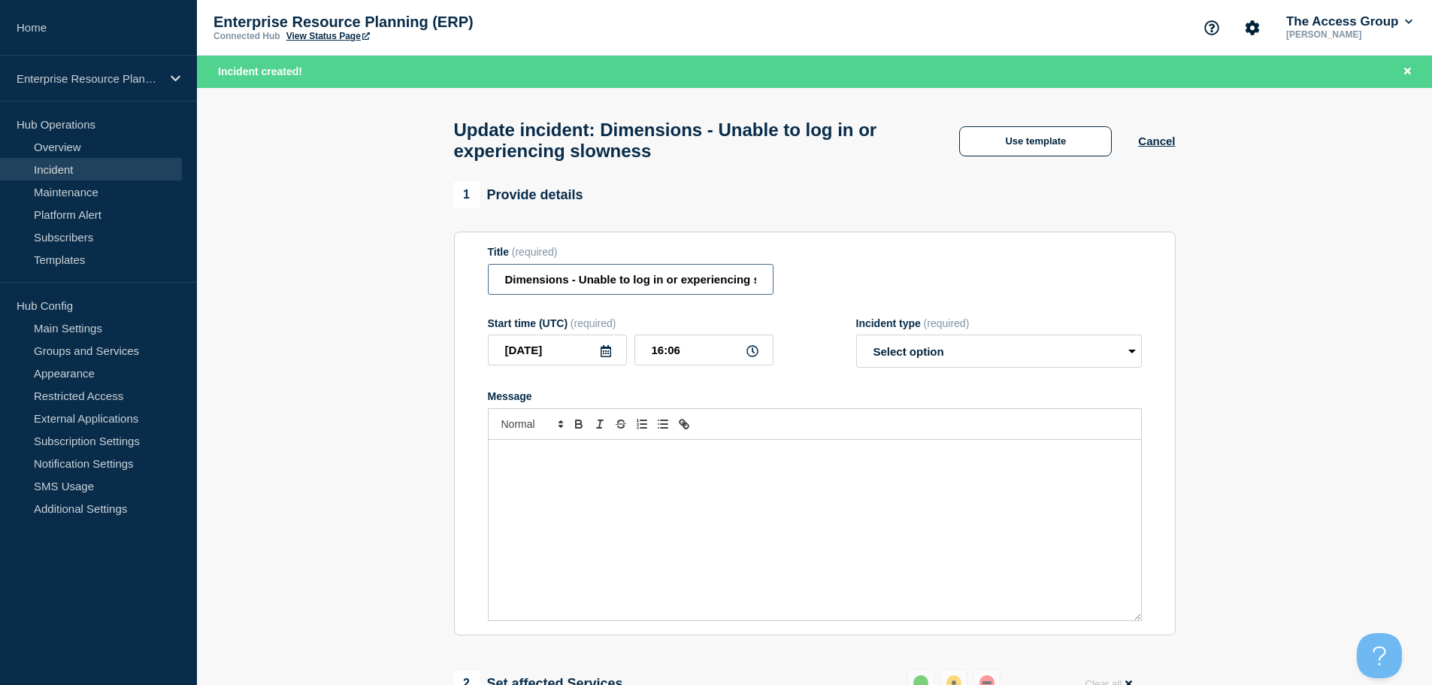
click at [681, 280] on input "Dimensions - Unable to log in or experiencing slowness" at bounding box center [631, 279] width 286 height 31
click at [979, 357] on select "Select option Investigating Identified Monitoring Resolved" at bounding box center [999, 350] width 286 height 33
drag, startPoint x: 966, startPoint y: 274, endPoint x: 1018, endPoint y: 219, distance: 75.5
click at [966, 274] on div "Title (required) Dimensions - Unable to log in or experiencing slowness" at bounding box center [815, 270] width 654 height 49
click at [1037, 138] on button "Use template" at bounding box center [1035, 141] width 153 height 30
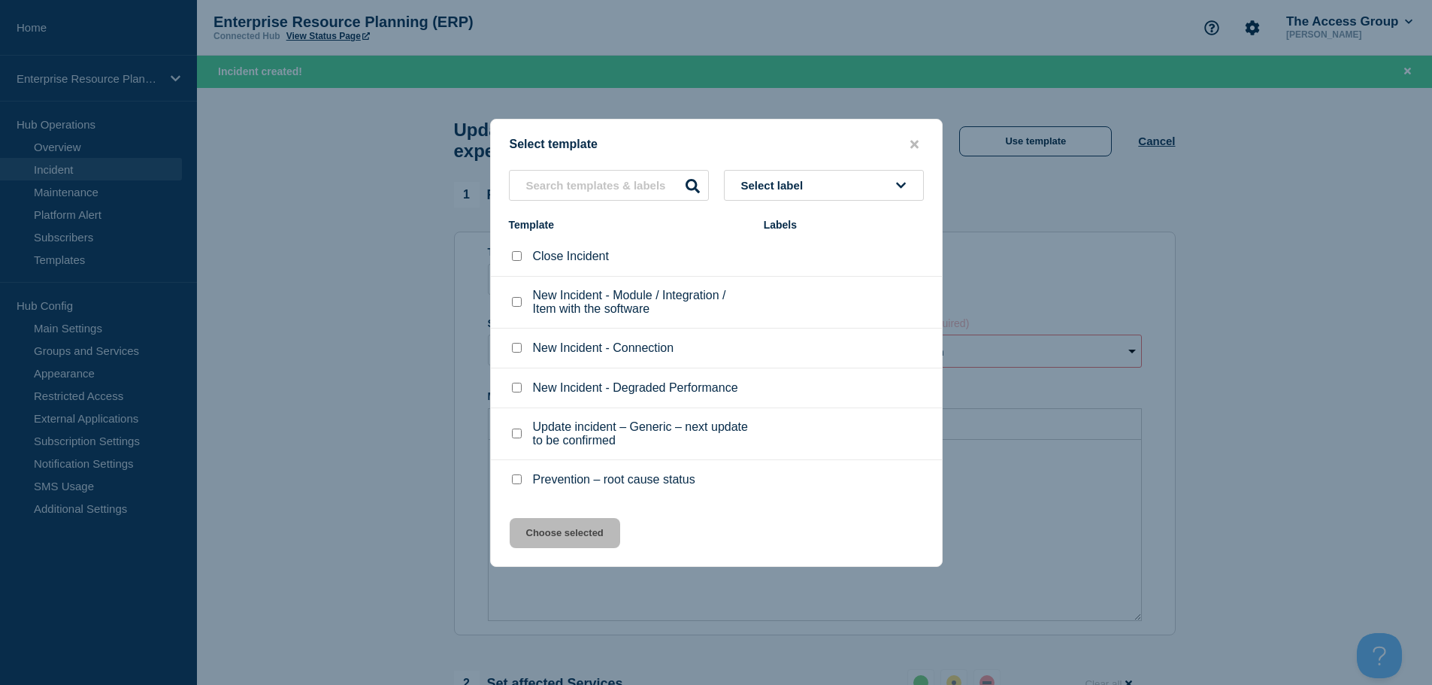
click at [517, 389] on input "New Incident - Degraded Performance checkbox" at bounding box center [517, 388] width 10 height 10
checkbox input "true"
click at [513, 256] on input "Close Incident checkbox" at bounding box center [517, 256] width 10 height 10
checkbox input "true"
checkbox input "false"
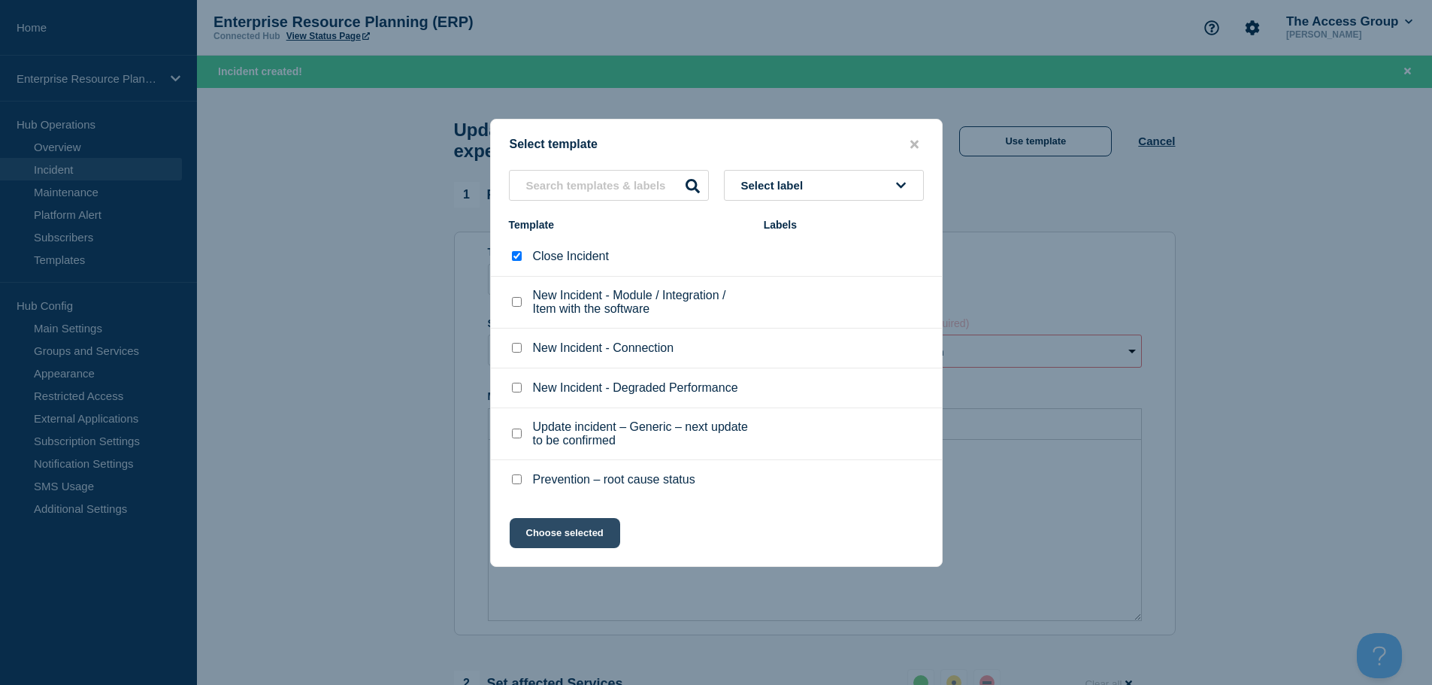
click at [564, 540] on button "Choose selected" at bounding box center [565, 533] width 110 height 30
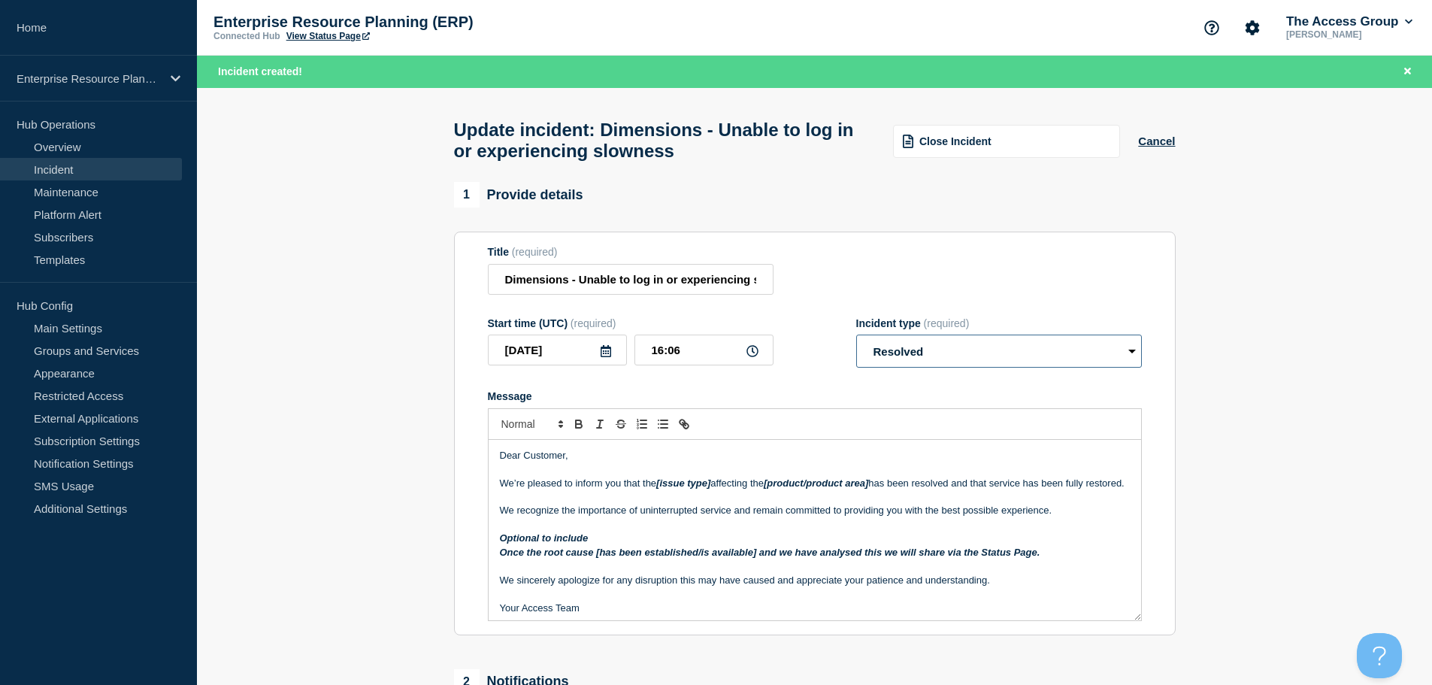
click at [915, 356] on select "Select option Investigating Identified Monitoring Resolved" at bounding box center [999, 350] width 286 height 33
select select "monitoring"
click at [856, 342] on select "Select option Investigating Identified Monitoring Resolved" at bounding box center [999, 350] width 286 height 33
click at [603, 475] on p "Message" at bounding box center [815, 469] width 630 height 14
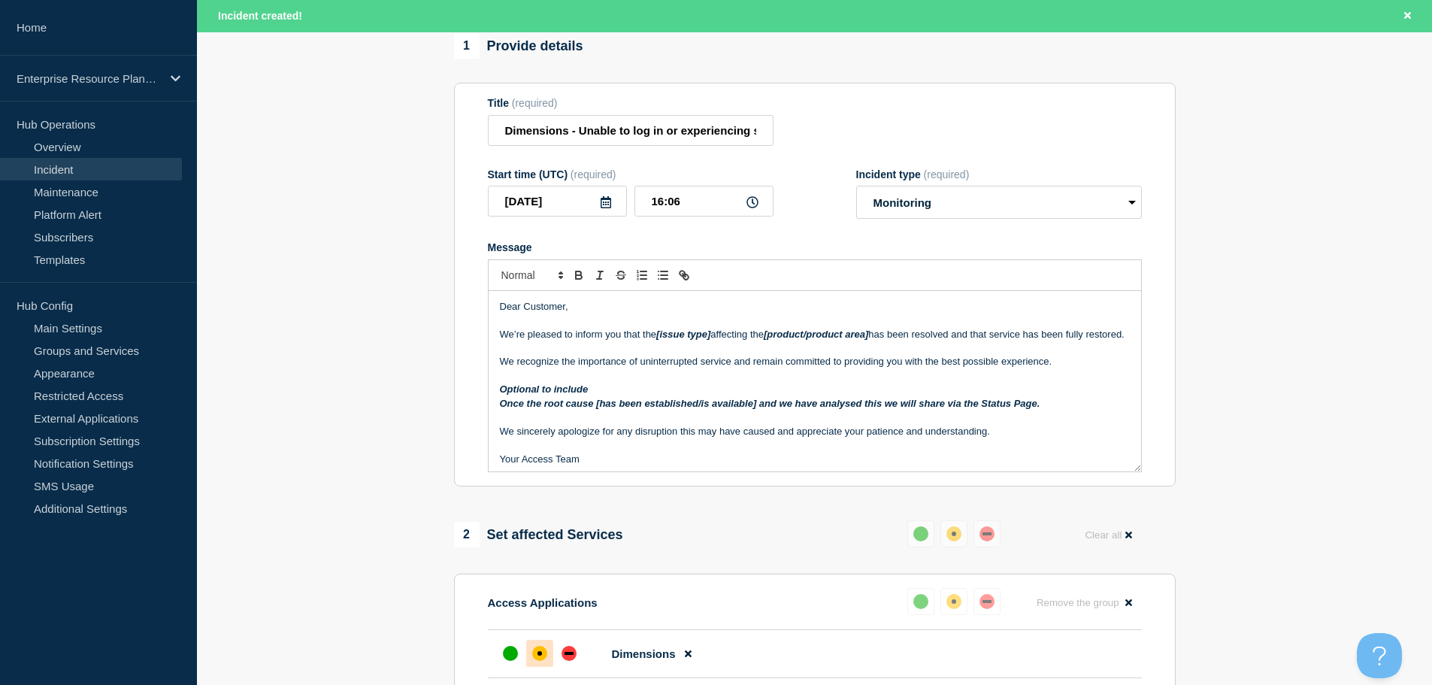
scroll to position [150, 0]
drag, startPoint x: 712, startPoint y: 340, endPoint x: 660, endPoint y: 337, distance: 52.0
click at [660, 337] on em "[issue type]" at bounding box center [683, 332] width 54 height 11
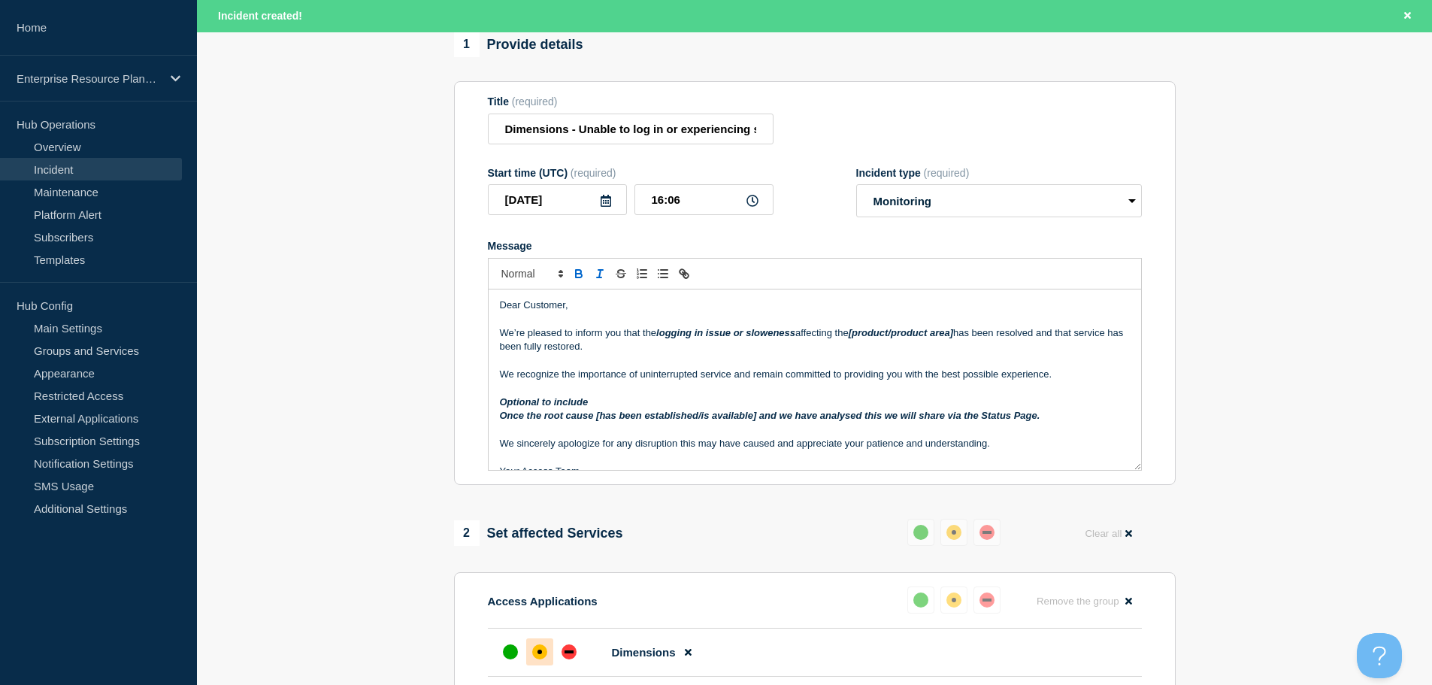
click at [953, 338] on em "[product/product area]" at bounding box center [901, 332] width 104 height 11
drag, startPoint x: 965, startPoint y: 341, endPoint x: 841, endPoint y: 337, distance: 124.1
click at [841, 337] on p "We’re pleased to inform you that the logging in issue or sloweness affecting th…" at bounding box center [815, 340] width 630 height 28
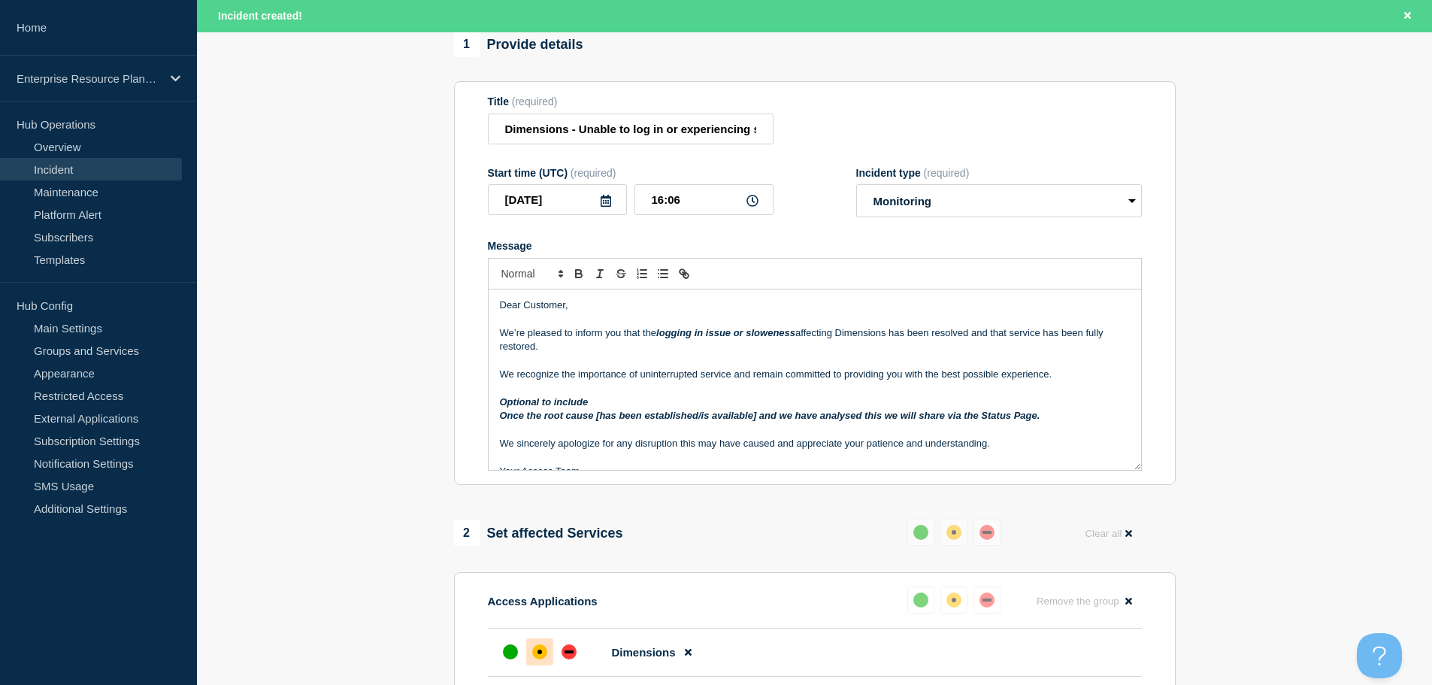
click at [933, 336] on p "We’re pleased to inform you that the logging in issue or sloweness affecting Di…" at bounding box center [815, 340] width 630 height 28
drag, startPoint x: 908, startPoint y: 342, endPoint x: 947, endPoint y: 344, distance: 39.1
click at [909, 342] on p "We’re pleased to inform you that the logging in issue or sloweness affecting Di…" at bounding box center [815, 340] width 630 height 28
click at [1075, 380] on p "We recognize the importance of uninterrupted service and remain committed to pr…" at bounding box center [815, 375] width 630 height 14
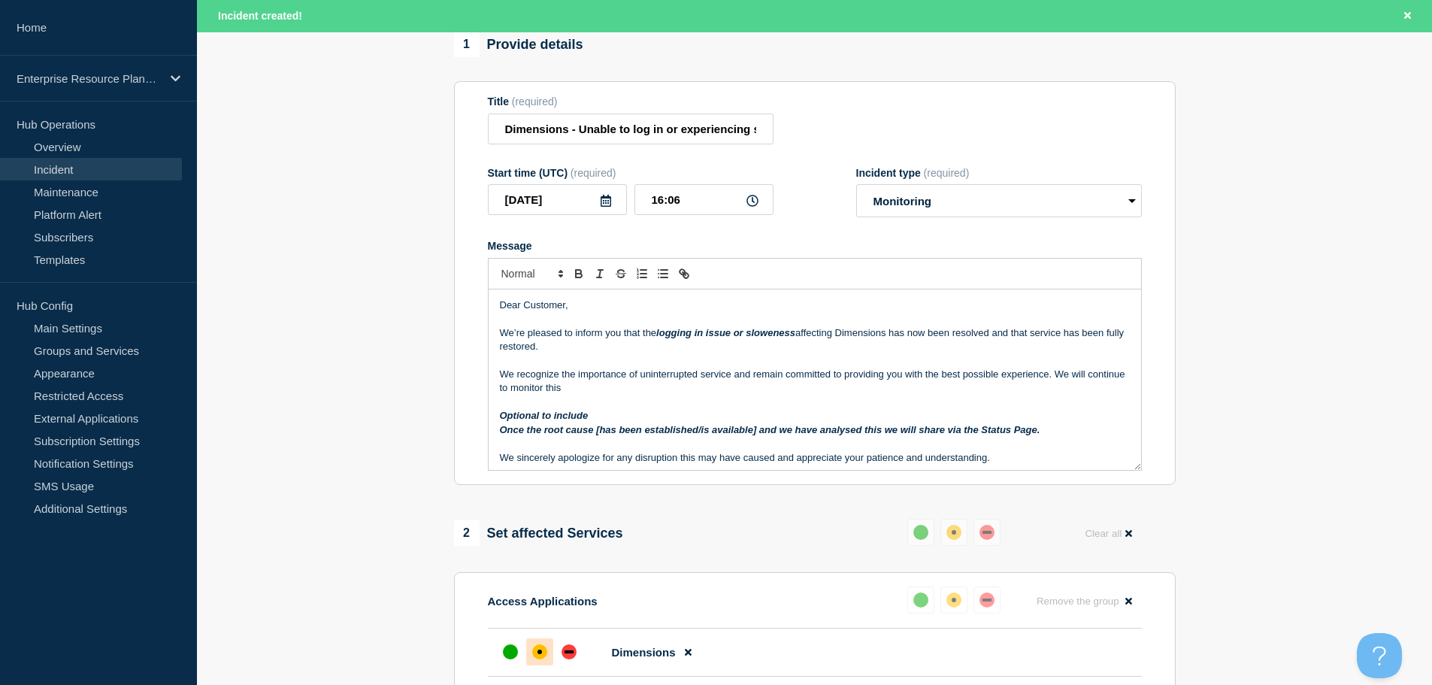
drag, startPoint x: 555, startPoint y: 377, endPoint x: 567, endPoint y: 385, distance: 14.0
click at [556, 377] on p "We recognize the importance of uninterrupted service and remain committed to pr…" at bounding box center [815, 382] width 630 height 28
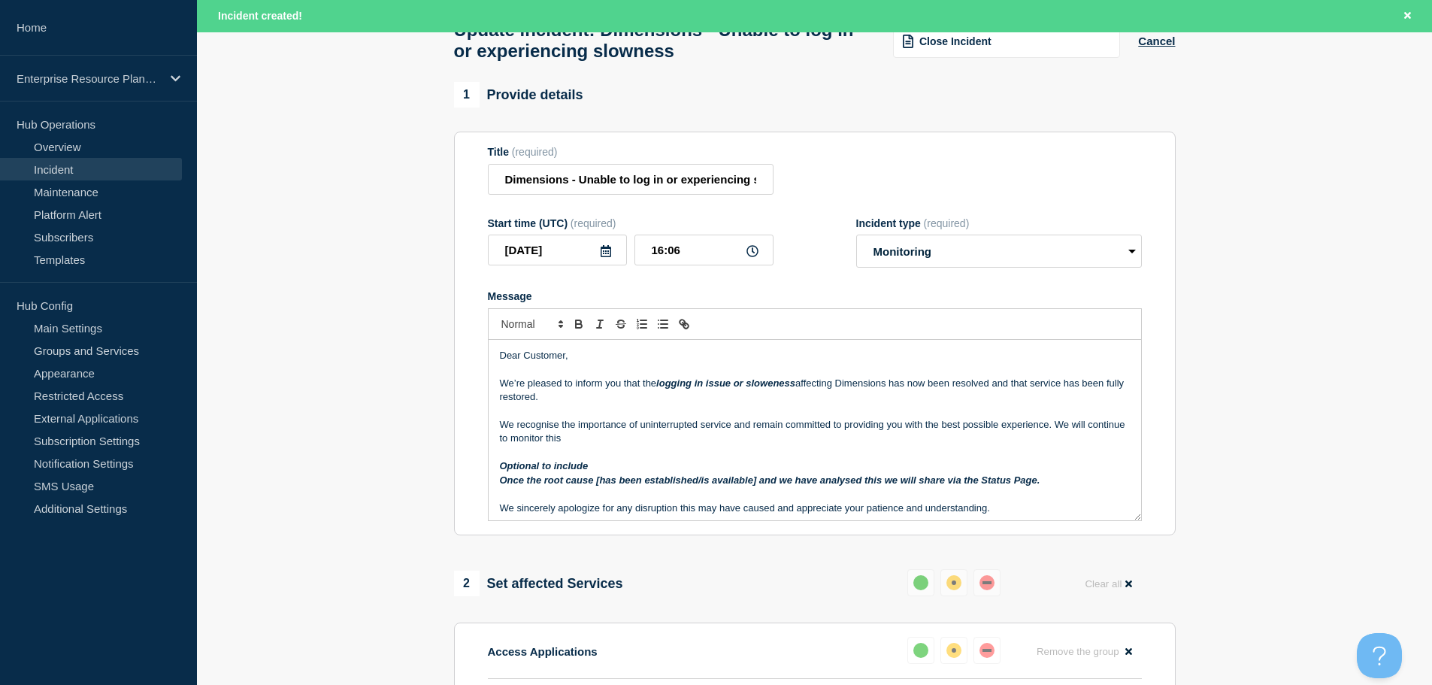
scroll to position [75, 0]
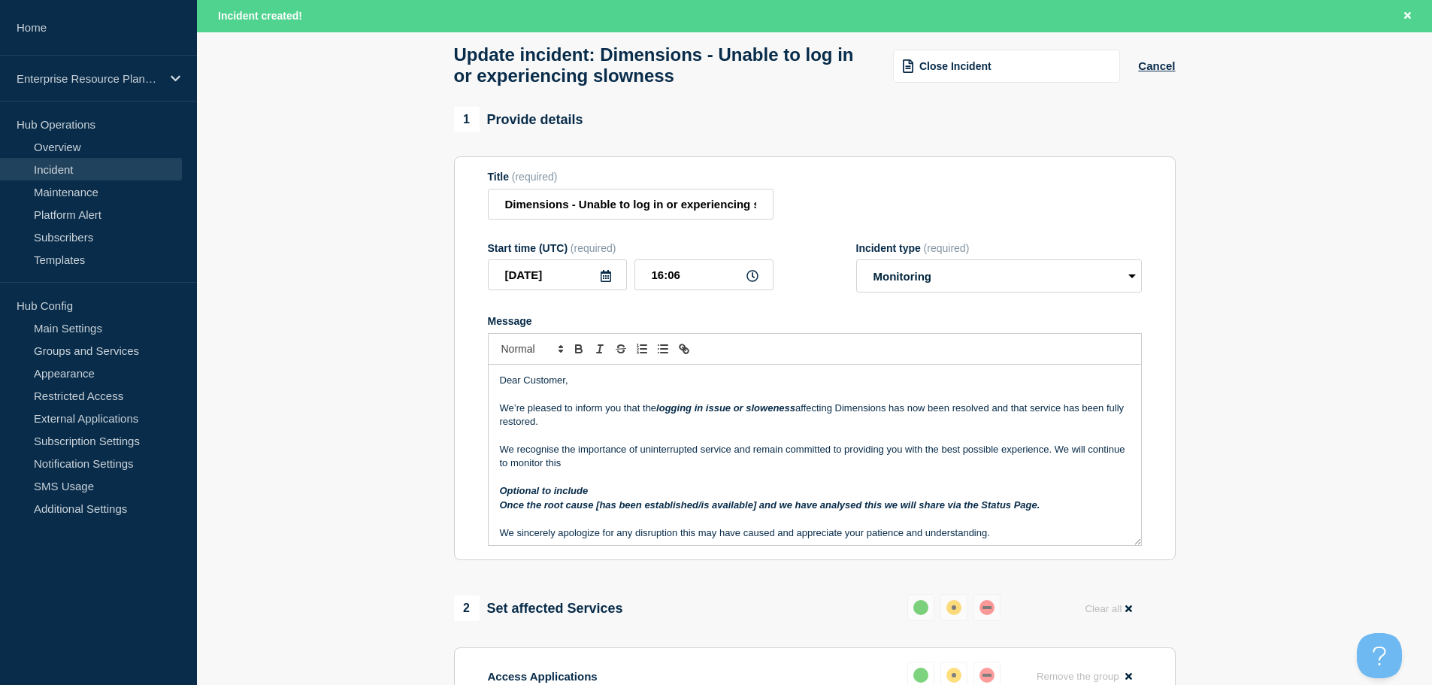
click at [680, 470] on p "We recognise the importance of uninterrupted service and remain committed to pr…" at bounding box center [815, 457] width 630 height 28
click at [722, 464] on p "We recognise the importance of uninterrupted service and remain committed to pr…" at bounding box center [815, 457] width 630 height 28
click at [652, 470] on p "We recognise the importance of uninterrupted service and remain committed to pr…" at bounding box center [815, 457] width 630 height 28
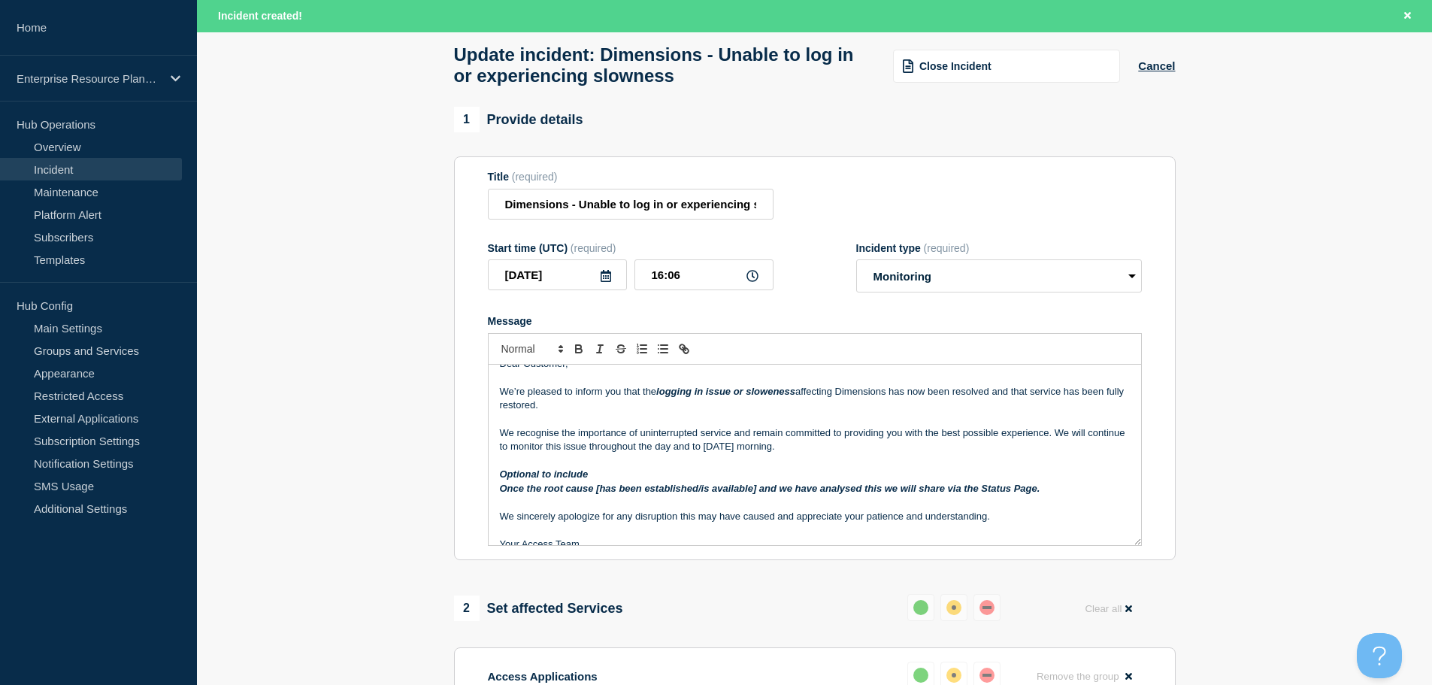
scroll to position [32, 0]
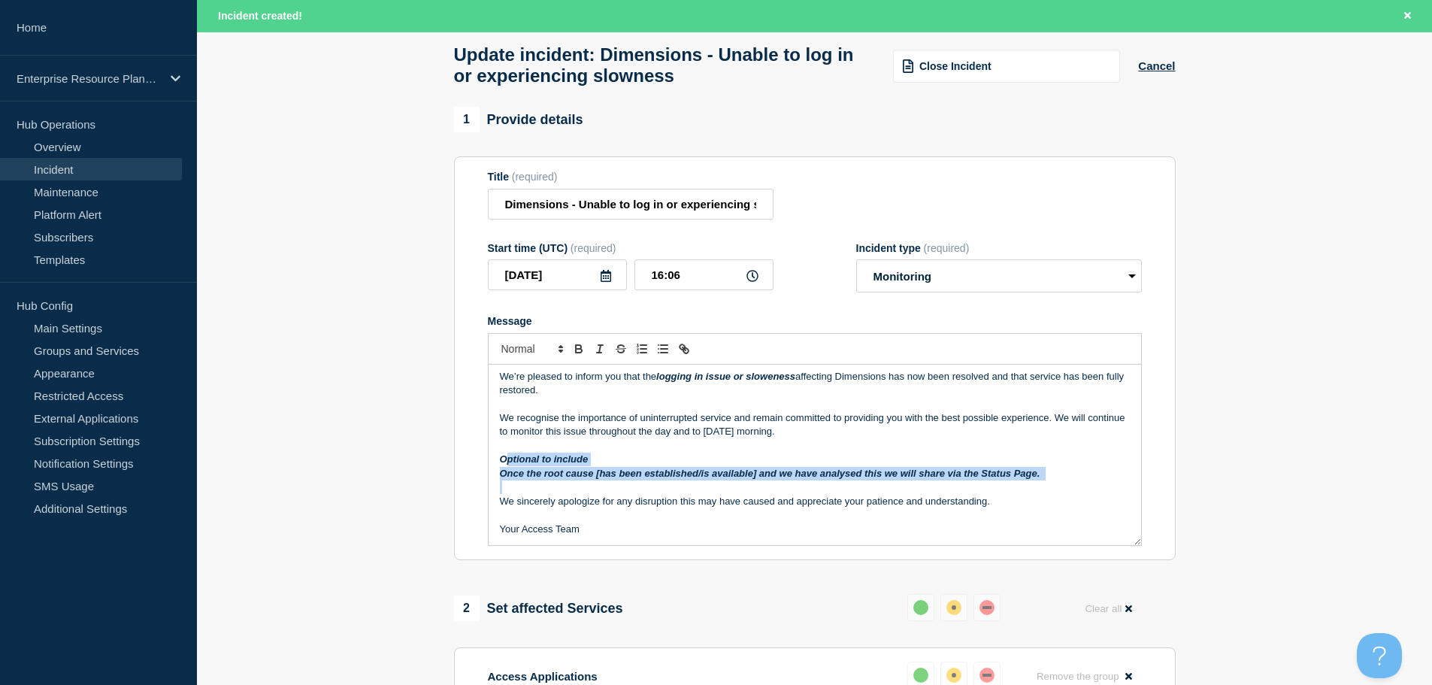
drag, startPoint x: 498, startPoint y: 507, endPoint x: 505, endPoint y: 467, distance: 40.5
click at [505, 467] on div "Dear Customer, We’re pleased to inform you that the logging in issue or slowene…" at bounding box center [815, 455] width 652 height 180
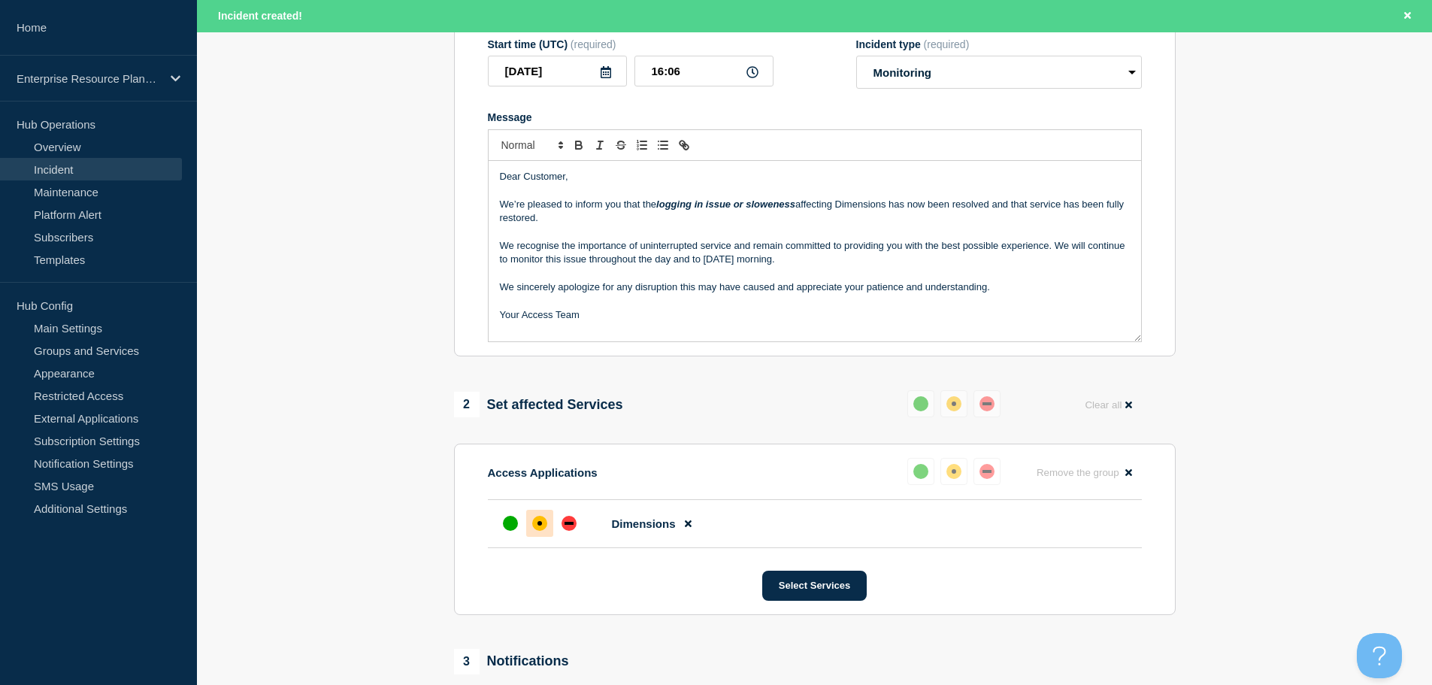
scroll to position [301, 0]
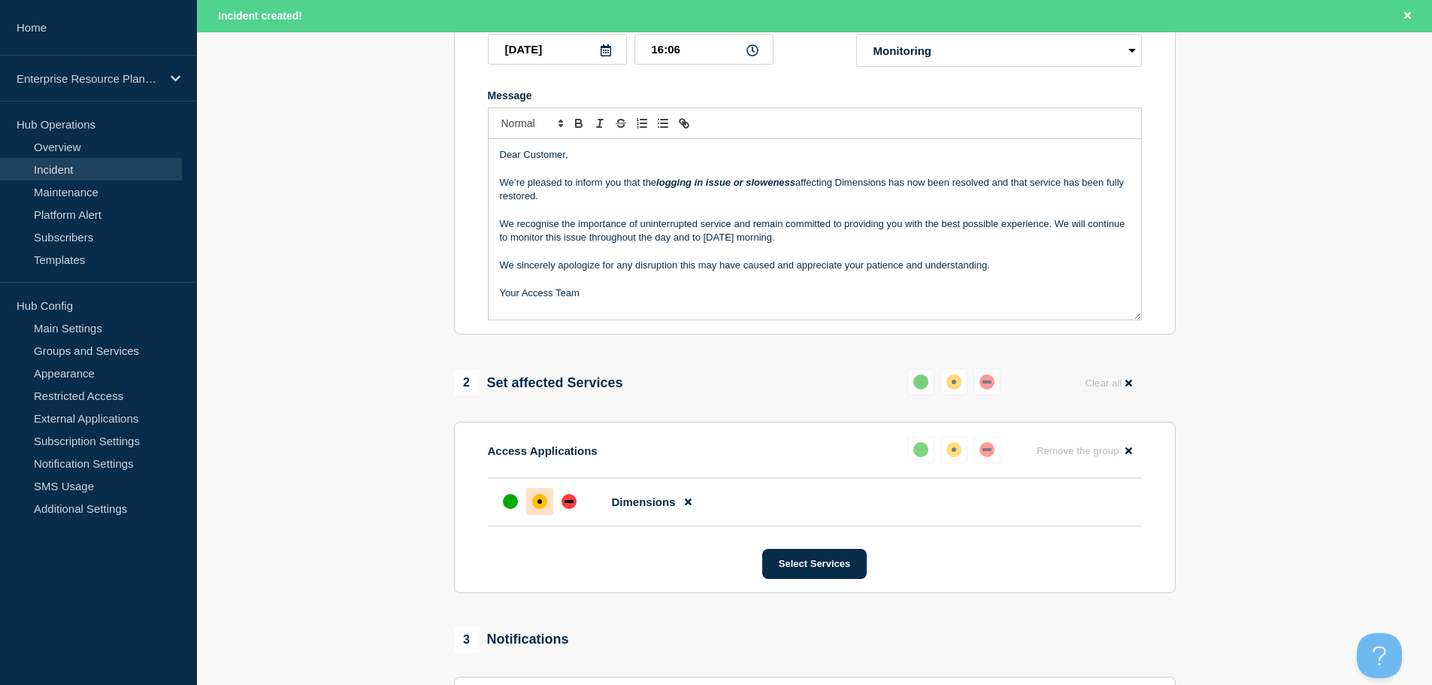
drag, startPoint x: 776, startPoint y: 189, endPoint x: 767, endPoint y: 189, distance: 8.3
click at [775, 188] on em "logging in issue or sloweness" at bounding box center [725, 182] width 139 height 11
click at [700, 245] on p "We recognise the importance of uninterrupted service and remain committed to pr…" at bounding box center [815, 231] width 630 height 28
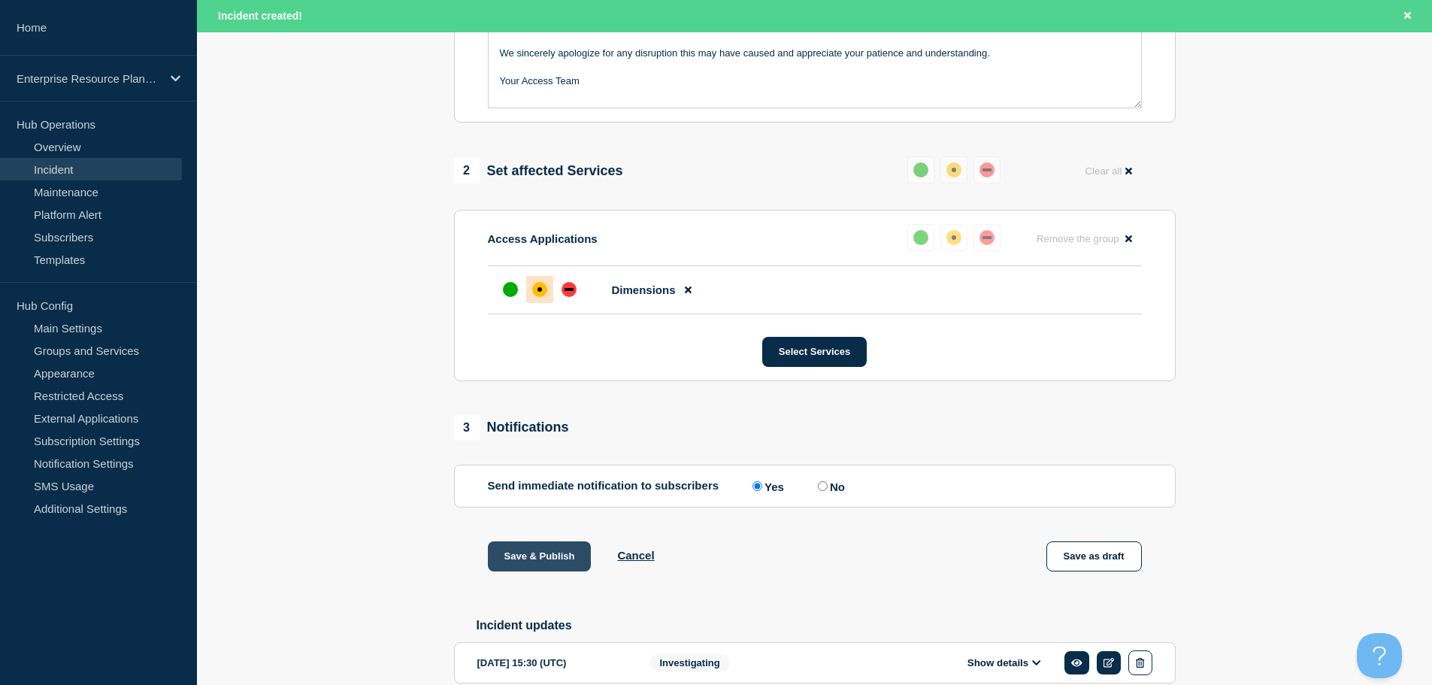
scroll to position [592, 0]
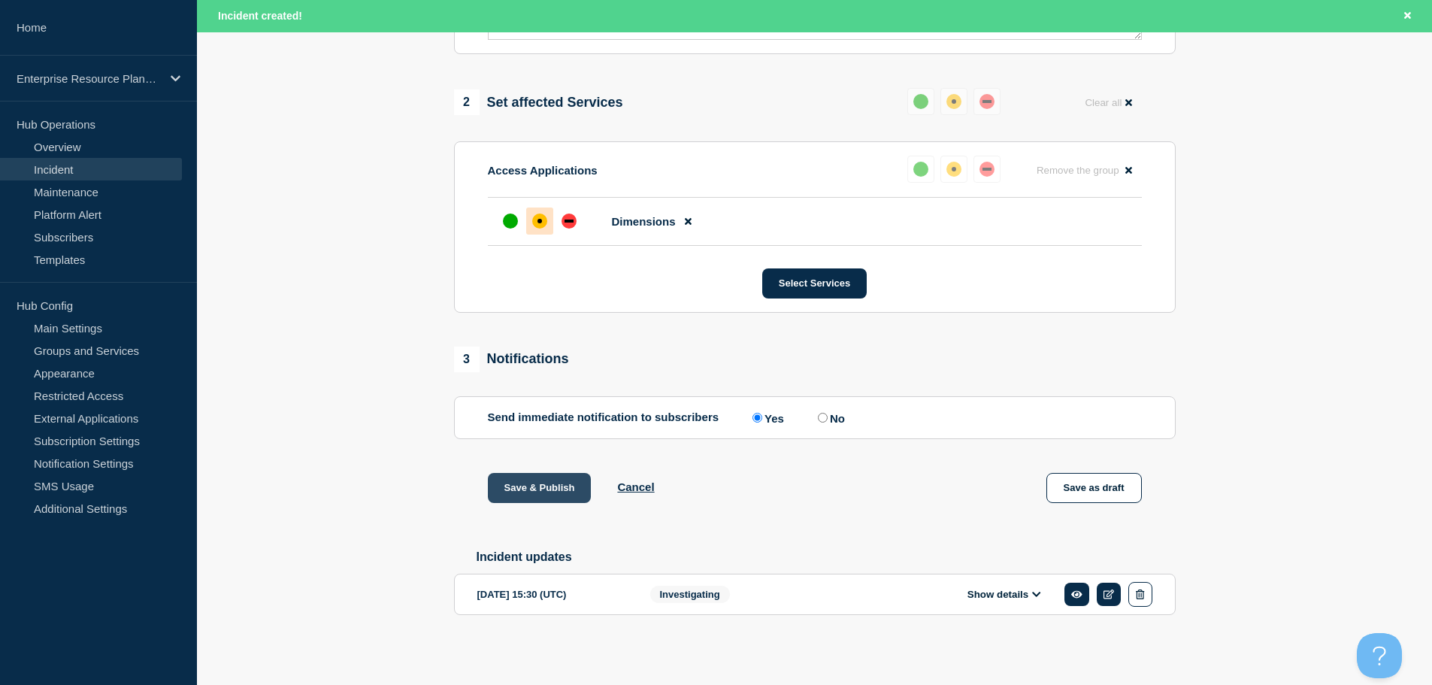
click at [544, 489] on button "Save & Publish" at bounding box center [540, 488] width 104 height 30
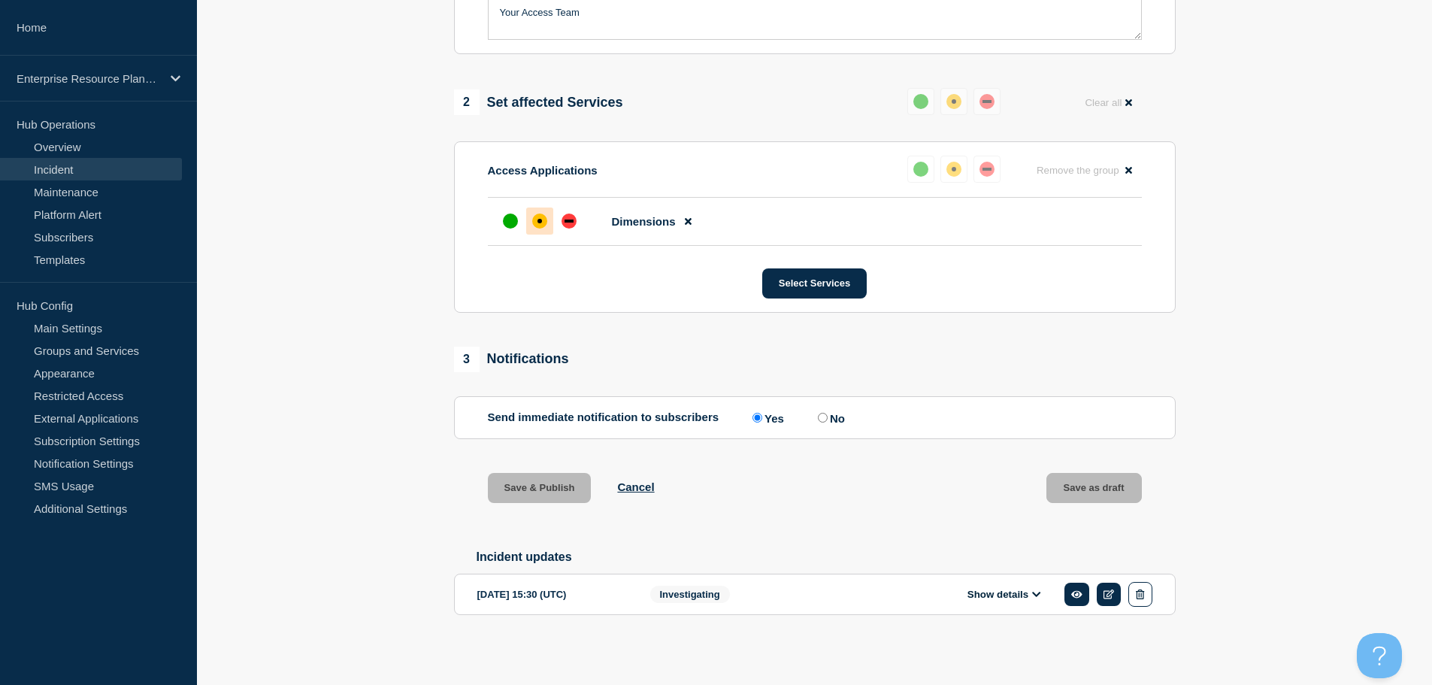
scroll to position [560, 0]
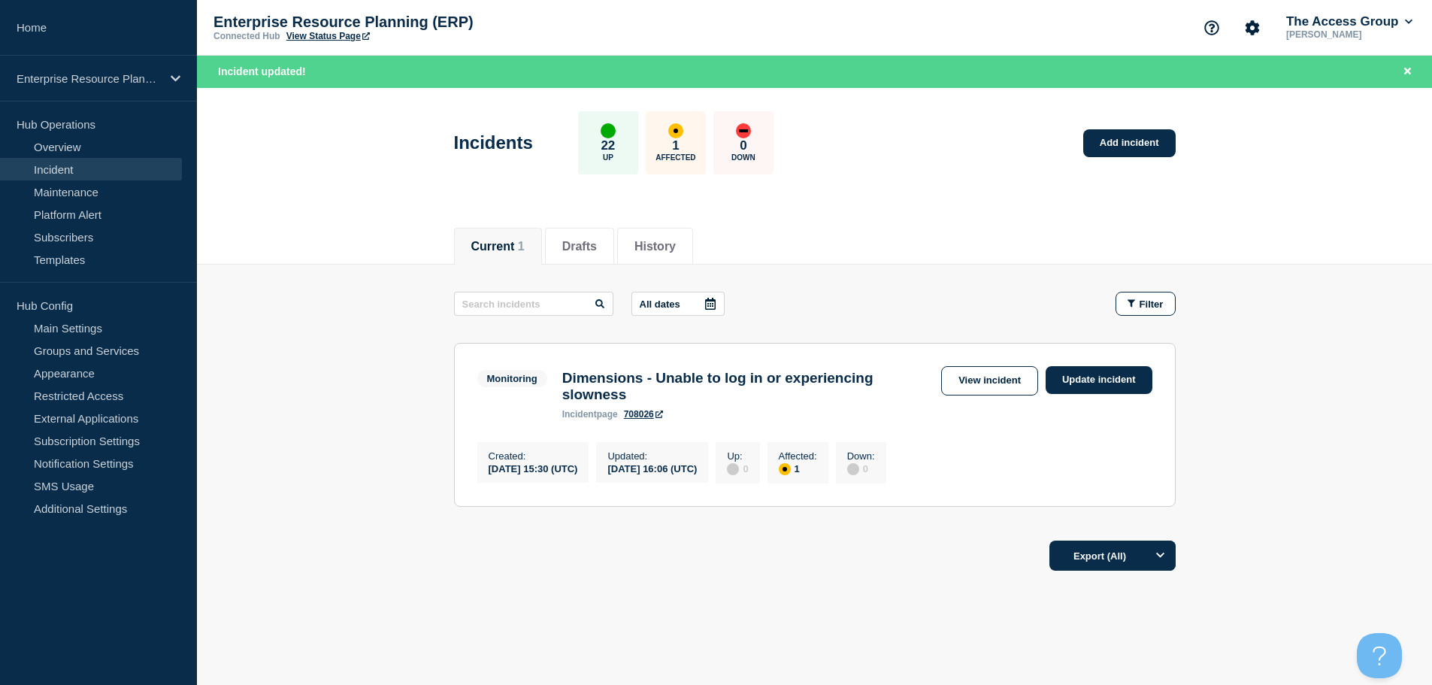
click at [294, 307] on main "All dates Filter Monitoring 1 Affected Dimensions - Unable to log in or experie…" at bounding box center [814, 397] width 1235 height 265
